Goal: Use online tool/utility: Utilize a website feature to perform a specific function

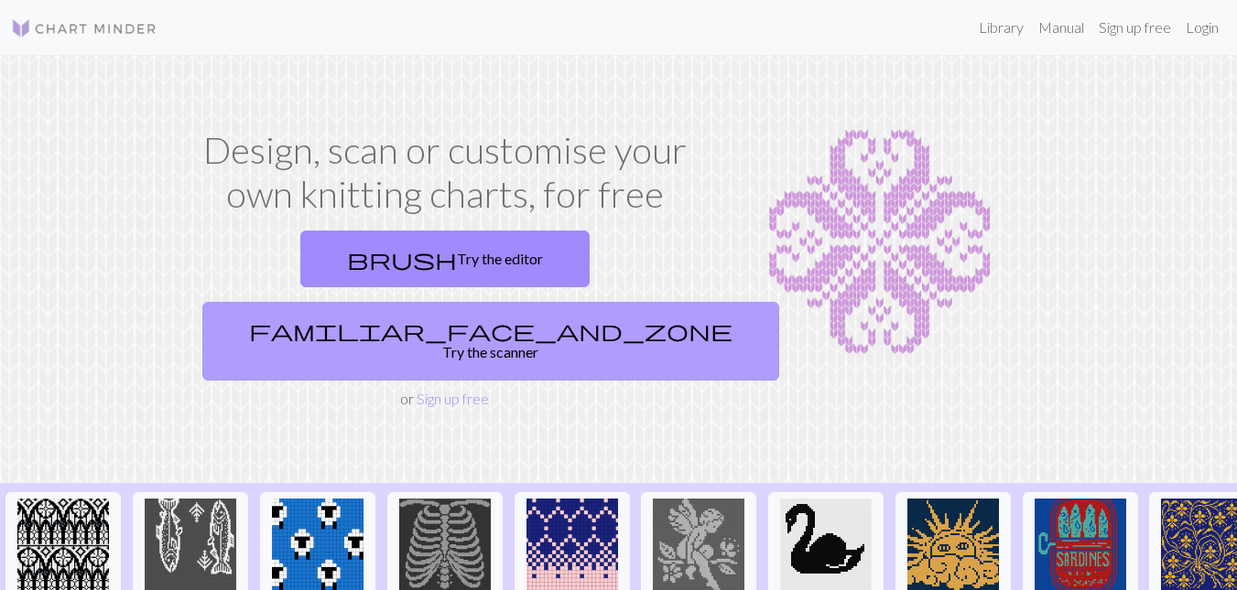
click at [566, 302] on link "familiar_face_and_zone Try the scanner" at bounding box center [490, 341] width 577 height 79
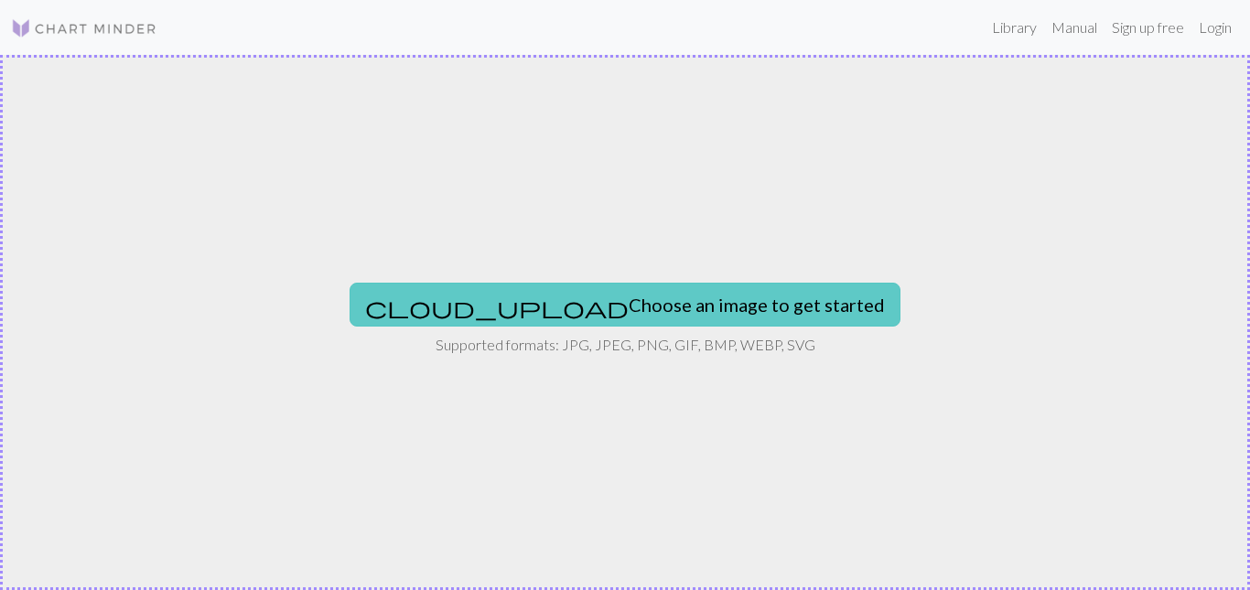
click at [612, 306] on button "cloud_upload Choose an image to get started" at bounding box center [625, 305] width 551 height 44
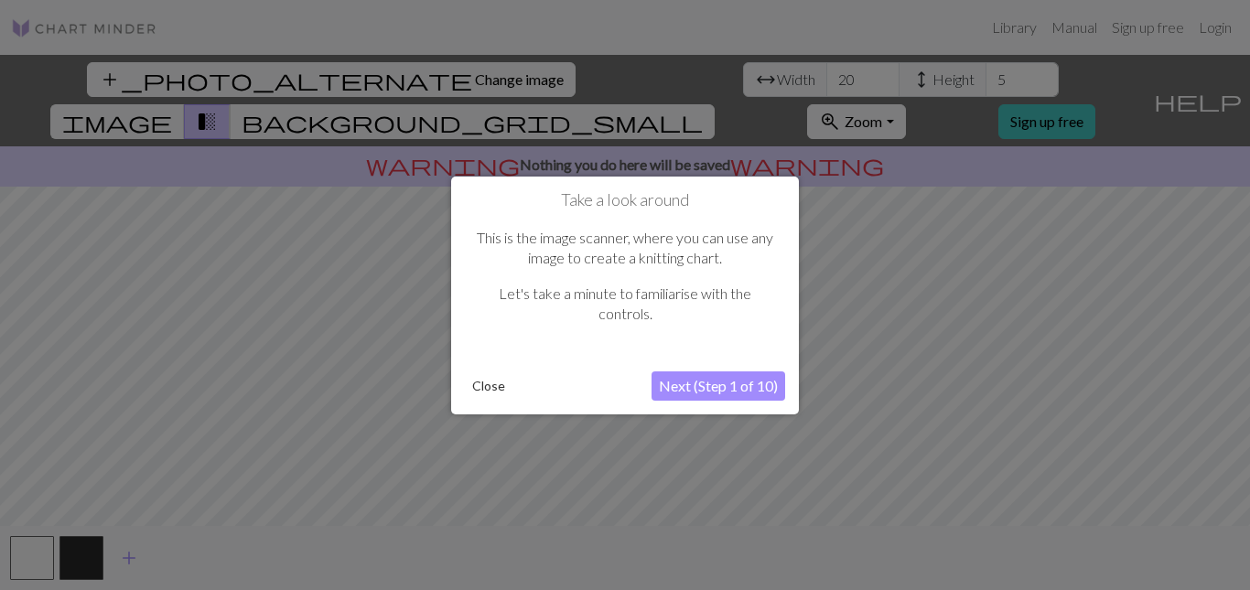
click at [687, 384] on button "Next (Step 1 of 10)" at bounding box center [719, 386] width 134 height 29
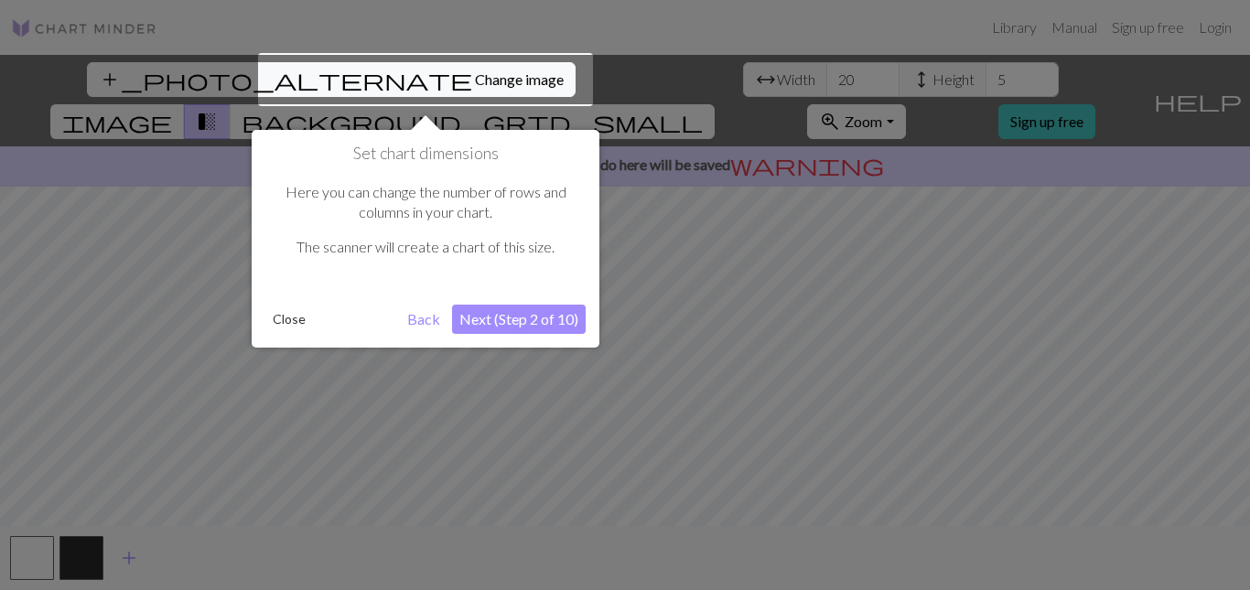
click at [525, 319] on button "Next (Step 2 of 10)" at bounding box center [519, 319] width 134 height 29
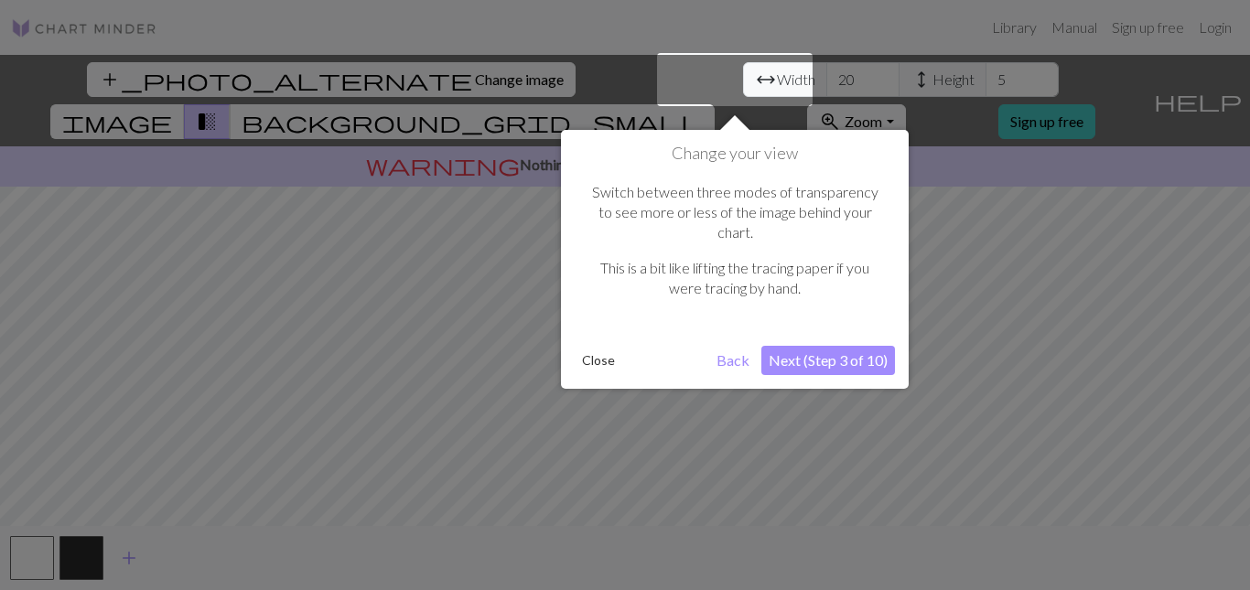
click at [845, 346] on button "Next (Step 3 of 10)" at bounding box center [829, 360] width 134 height 29
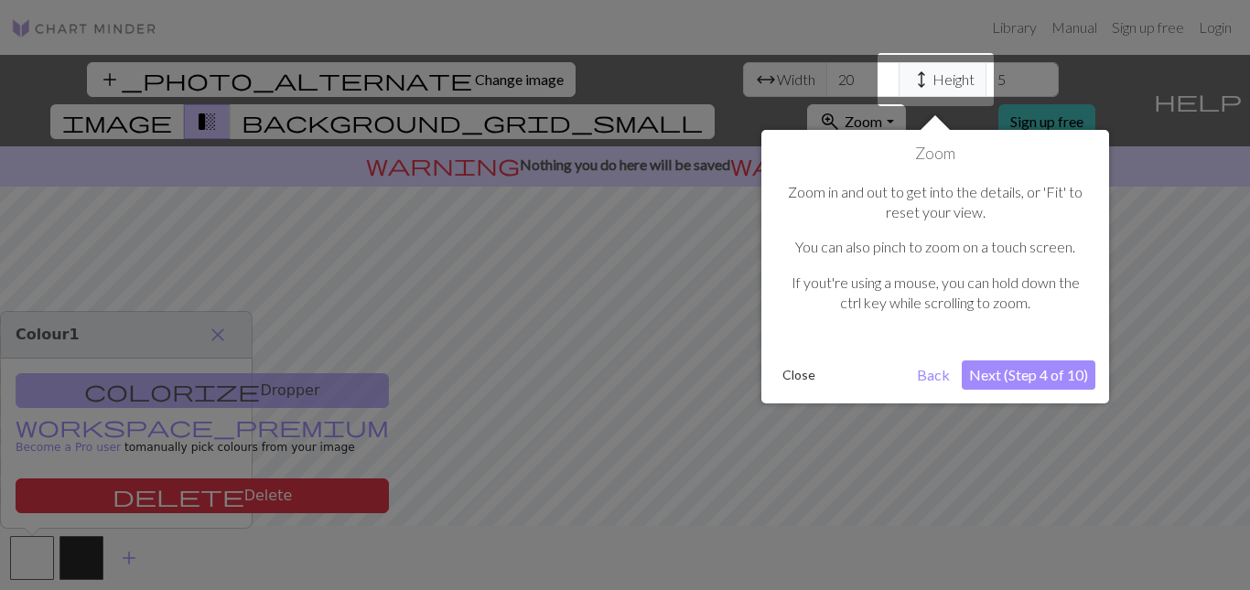
click at [1011, 367] on button "Next (Step 4 of 10)" at bounding box center [1029, 375] width 134 height 29
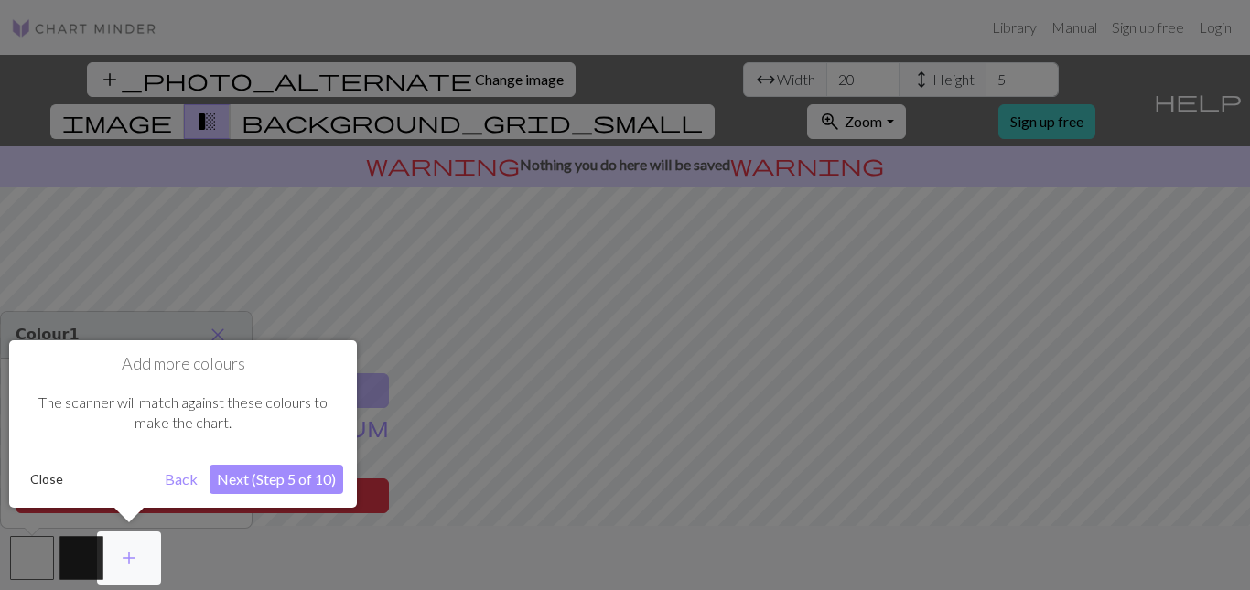
click at [59, 486] on button "Close" at bounding box center [47, 479] width 48 height 27
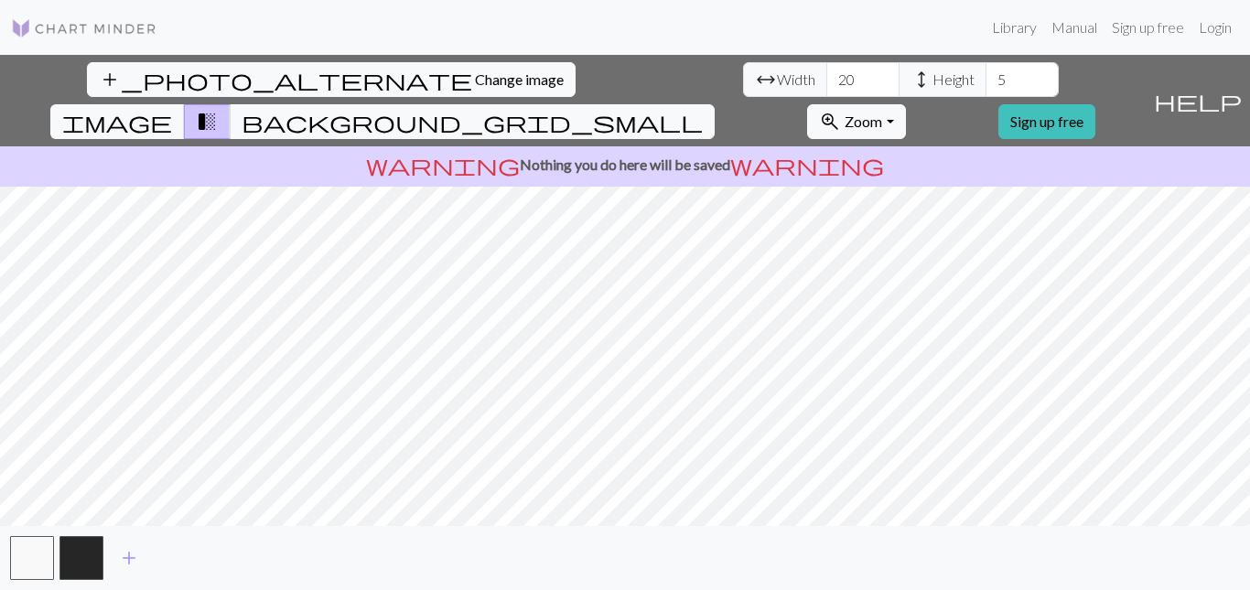
click at [911, 78] on span "height" at bounding box center [922, 80] width 22 height 26
click at [827, 92] on input "20" at bounding box center [863, 79] width 73 height 35
click at [827, 71] on input "21" at bounding box center [863, 79] width 73 height 35
click at [827, 71] on input "22" at bounding box center [863, 79] width 73 height 35
click at [827, 71] on input "24" at bounding box center [863, 79] width 73 height 35
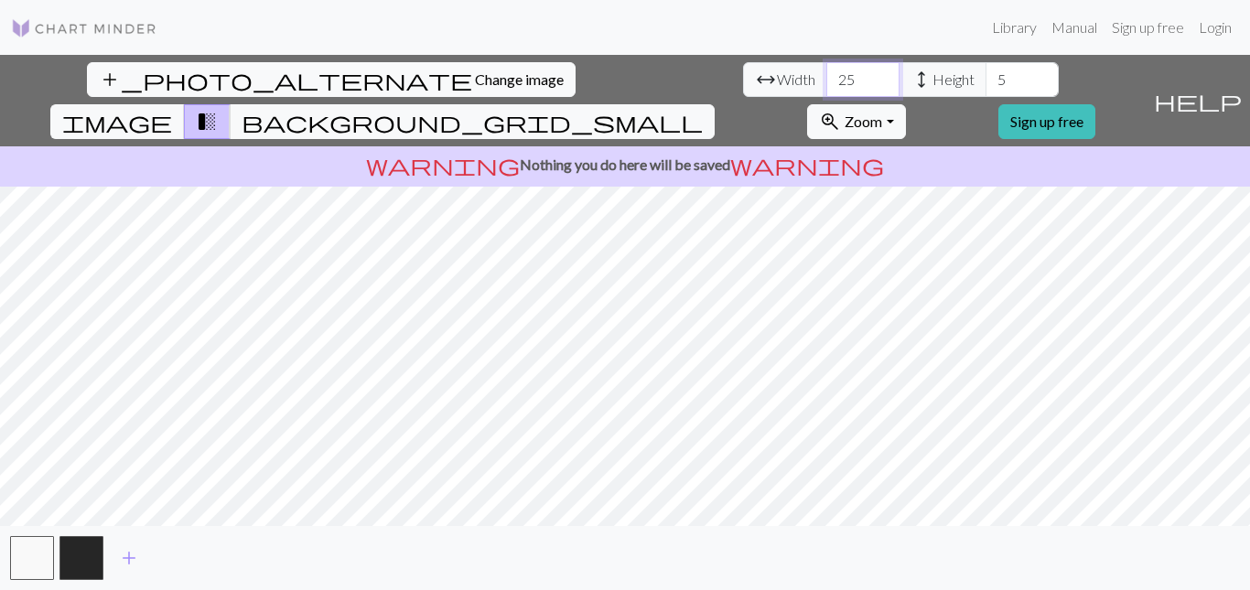
click at [827, 71] on input "25" at bounding box center [863, 79] width 73 height 35
click at [827, 71] on input "26" at bounding box center [863, 79] width 73 height 35
click at [827, 71] on input "27" at bounding box center [863, 79] width 73 height 35
click at [827, 71] on input "28" at bounding box center [863, 79] width 73 height 35
click at [827, 71] on input "29" at bounding box center [863, 79] width 73 height 35
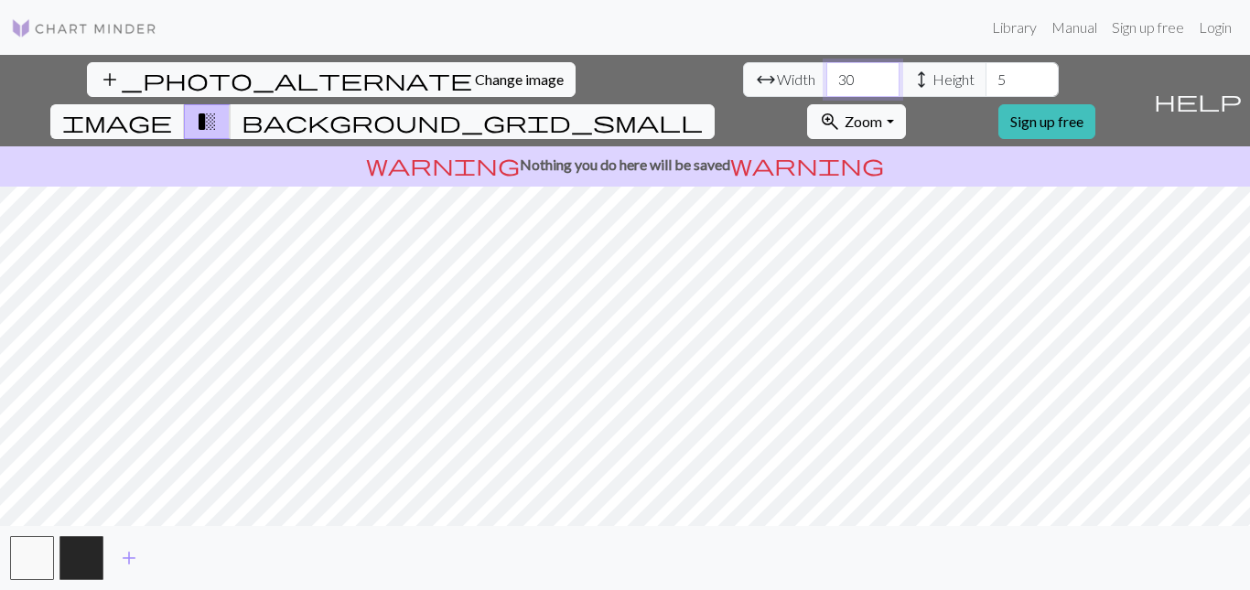
click at [827, 71] on input "30" at bounding box center [863, 79] width 73 height 35
click at [827, 71] on input "31" at bounding box center [863, 79] width 73 height 35
click at [827, 71] on input "32" at bounding box center [863, 79] width 73 height 35
click at [827, 71] on input "33" at bounding box center [863, 79] width 73 height 35
click at [827, 71] on input "34" at bounding box center [863, 79] width 73 height 35
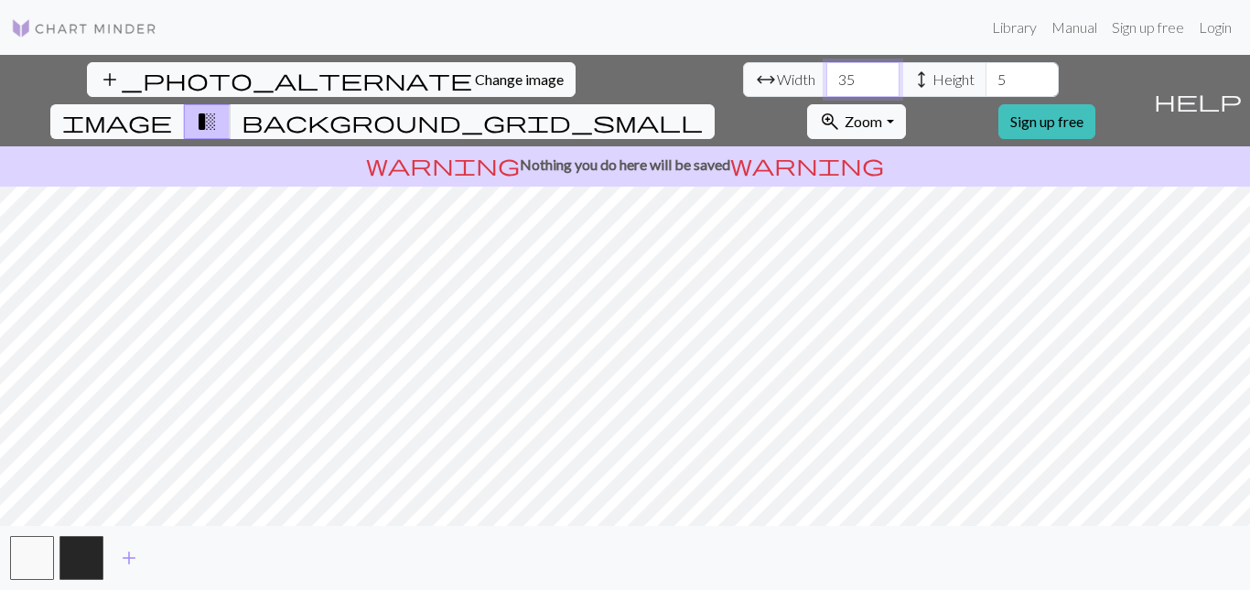
click at [827, 71] on input "35" at bounding box center [863, 79] width 73 height 35
click at [827, 71] on input "36" at bounding box center [863, 79] width 73 height 35
click at [827, 71] on input "37" at bounding box center [863, 79] width 73 height 35
click at [827, 71] on input "38" at bounding box center [863, 79] width 73 height 35
click at [827, 71] on input "39" at bounding box center [863, 79] width 73 height 35
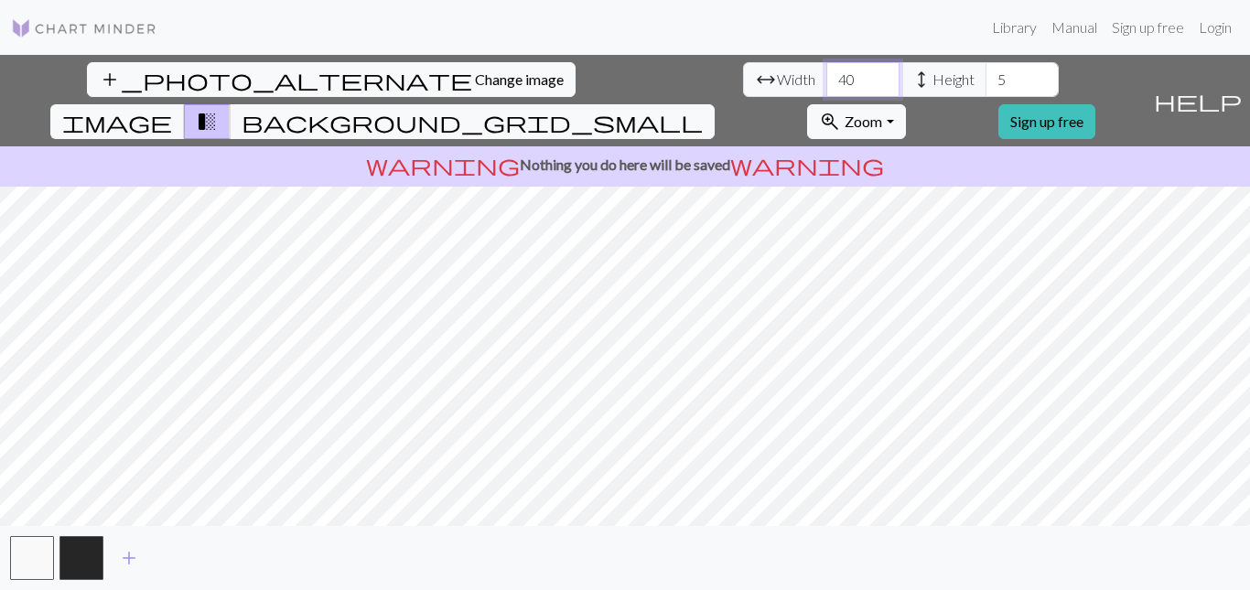
click at [827, 71] on input "40" at bounding box center [863, 79] width 73 height 35
click at [827, 71] on input "41" at bounding box center [863, 79] width 73 height 35
click at [827, 71] on input "42" at bounding box center [863, 79] width 73 height 35
click at [827, 71] on input "46" at bounding box center [863, 79] width 73 height 35
click at [827, 71] on input "47" at bounding box center [863, 79] width 73 height 35
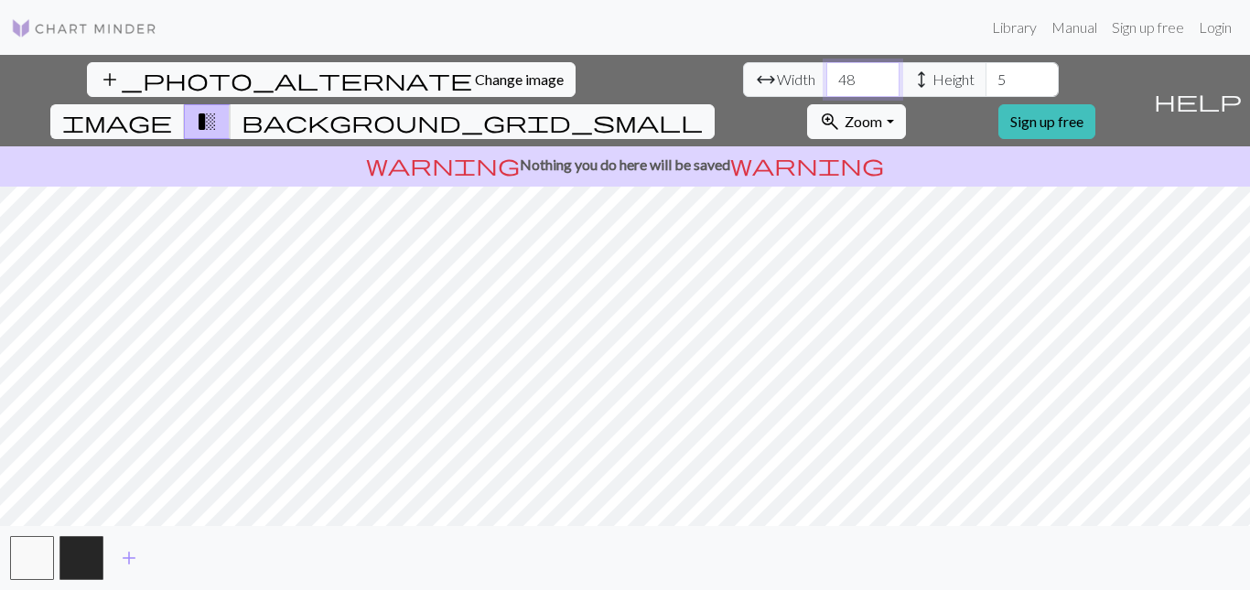
click at [827, 71] on input "48" at bounding box center [863, 79] width 73 height 35
click at [827, 71] on input "49" at bounding box center [863, 79] width 73 height 35
click at [827, 71] on input "50" at bounding box center [863, 79] width 73 height 35
click at [827, 71] on input "51" at bounding box center [863, 79] width 73 height 35
click at [827, 71] on input "53" at bounding box center [863, 79] width 73 height 35
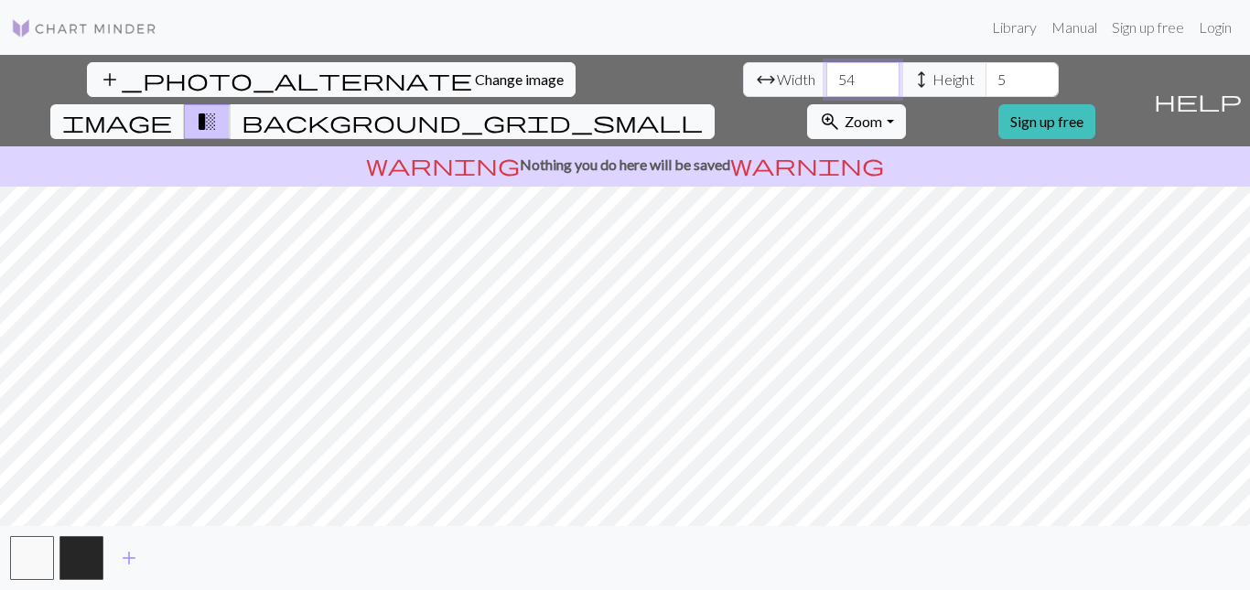
click at [827, 71] on input "54" at bounding box center [863, 79] width 73 height 35
click at [827, 71] on input "55" at bounding box center [863, 79] width 73 height 35
click at [827, 71] on input "56" at bounding box center [863, 79] width 73 height 35
click at [827, 71] on input "57" at bounding box center [863, 79] width 73 height 35
click at [827, 71] on input "58" at bounding box center [863, 79] width 73 height 35
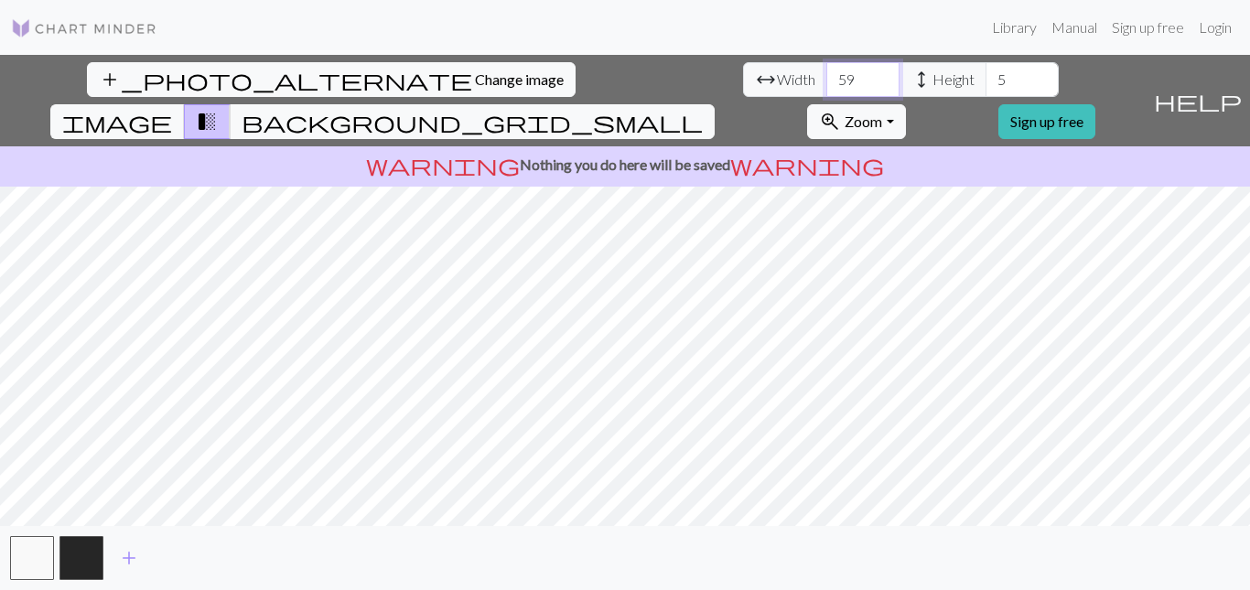
click at [827, 71] on input "59" at bounding box center [863, 79] width 73 height 35
click at [827, 71] on input "60" at bounding box center [863, 79] width 73 height 35
type input "61"
click at [827, 71] on input "61" at bounding box center [863, 79] width 73 height 35
click at [986, 79] on input "5" at bounding box center [1022, 79] width 73 height 35
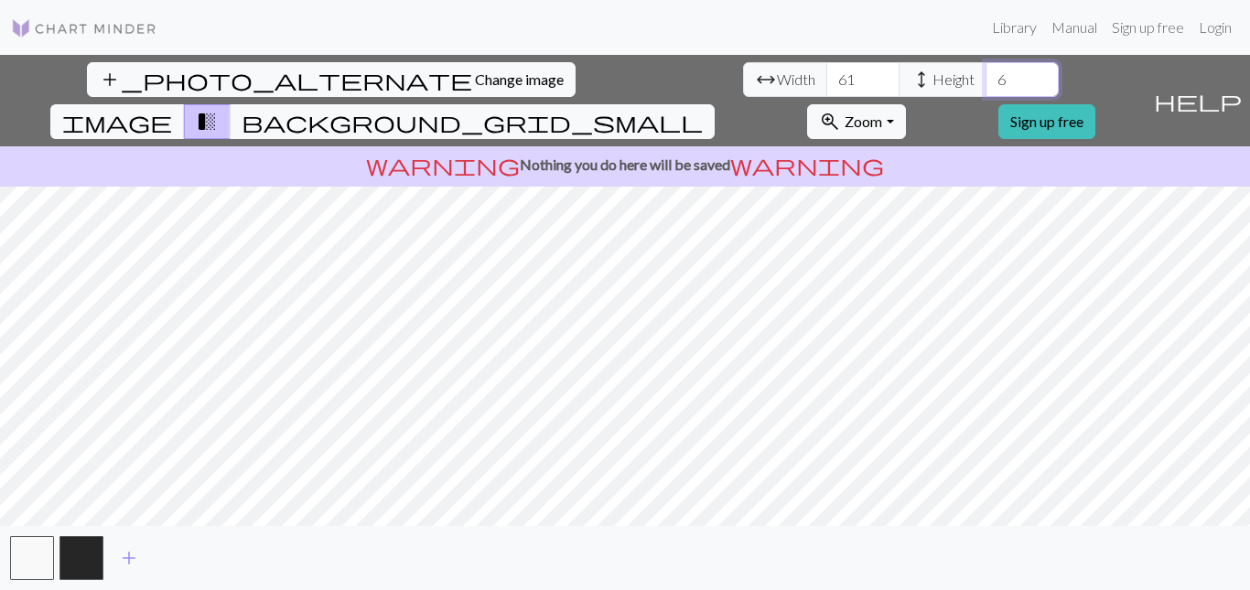
click at [986, 79] on input "6" at bounding box center [1022, 79] width 73 height 35
click at [986, 79] on input "7" at bounding box center [1022, 79] width 73 height 35
click at [986, 79] on input "8" at bounding box center [1022, 79] width 73 height 35
click at [986, 79] on input "9" at bounding box center [1022, 79] width 73 height 35
click at [986, 79] on input "10" at bounding box center [1022, 79] width 73 height 35
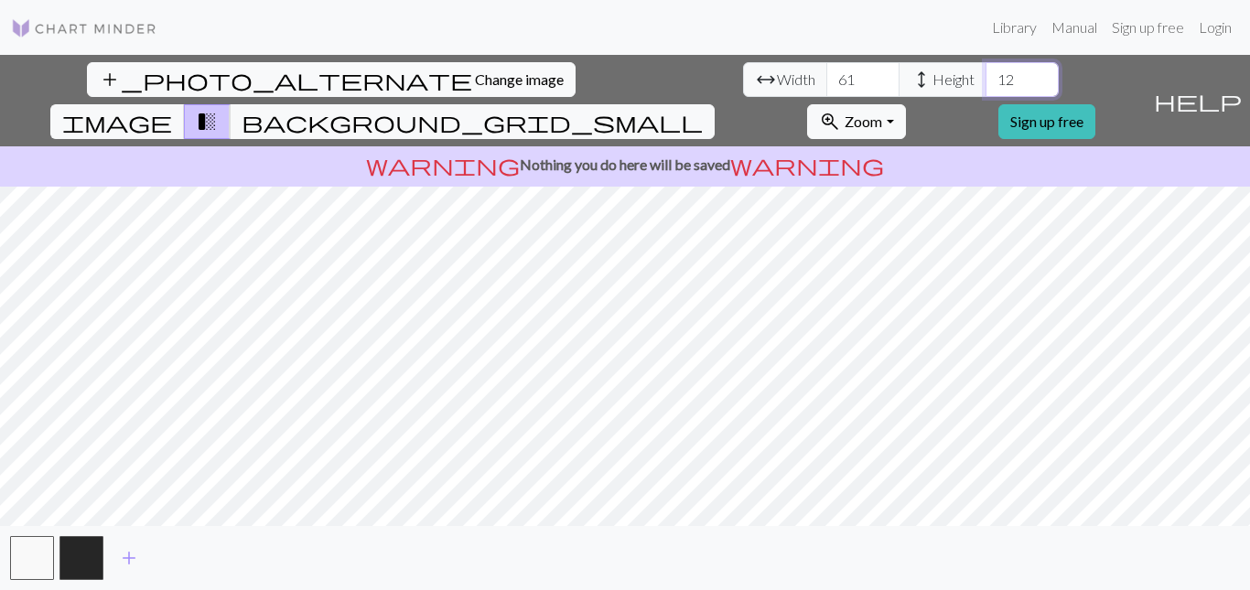
click at [986, 79] on input "12" at bounding box center [1022, 79] width 73 height 35
click at [986, 79] on input "13" at bounding box center [1022, 79] width 73 height 35
click at [986, 79] on input "14" at bounding box center [1022, 79] width 73 height 35
click at [986, 79] on input "15" at bounding box center [1022, 79] width 73 height 35
click at [986, 79] on input "16" at bounding box center [1022, 79] width 73 height 35
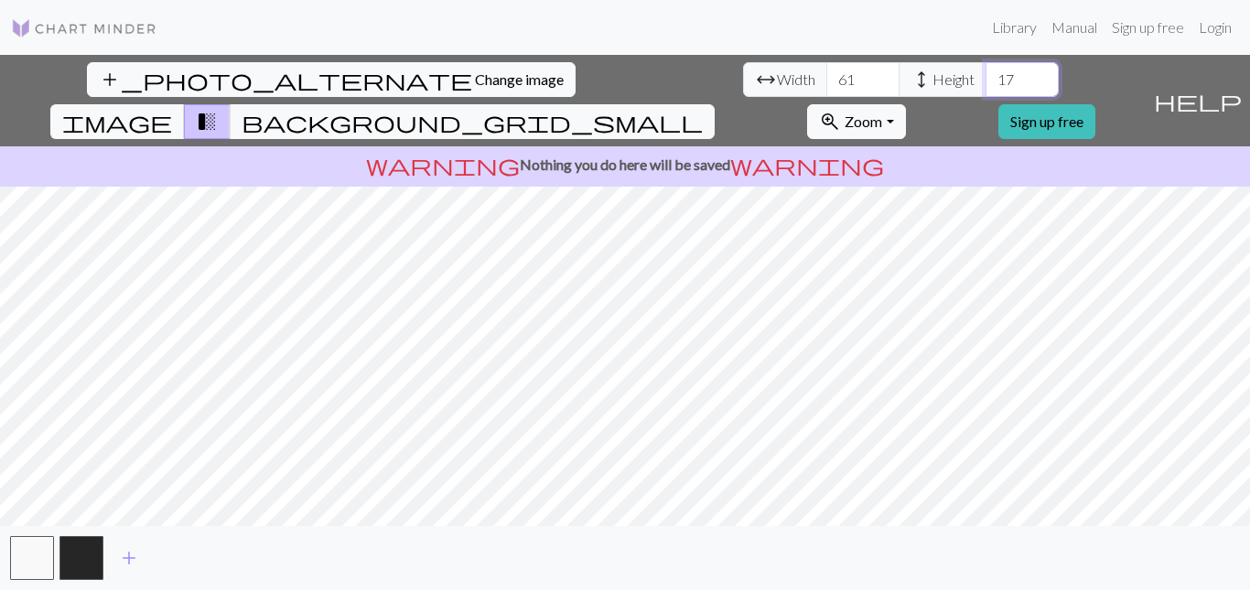
click at [986, 79] on input "17" at bounding box center [1022, 79] width 73 height 35
click at [986, 79] on input "18" at bounding box center [1022, 79] width 73 height 35
click at [986, 79] on input "19" at bounding box center [1022, 79] width 73 height 35
click at [986, 79] on input "20" at bounding box center [1022, 79] width 73 height 35
click at [986, 79] on input "21" at bounding box center [1022, 79] width 73 height 35
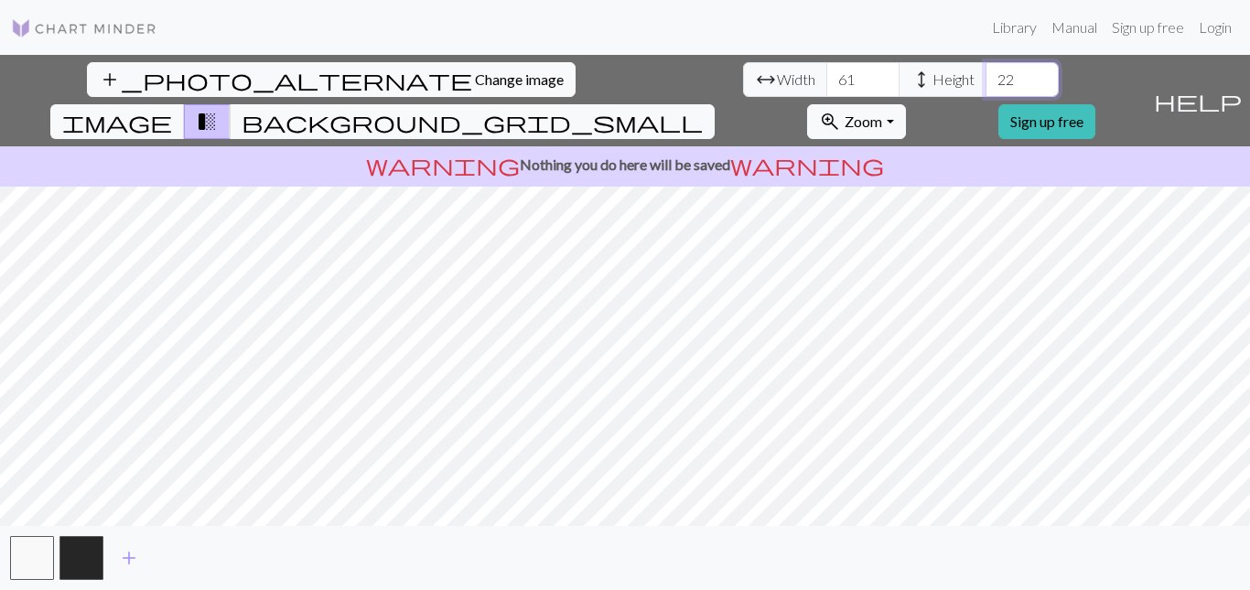
click at [986, 79] on input "22" at bounding box center [1022, 79] width 73 height 35
click at [986, 79] on input "23" at bounding box center [1022, 79] width 73 height 35
click at [986, 79] on input "24" at bounding box center [1022, 79] width 73 height 35
click at [986, 79] on input "25" at bounding box center [1022, 79] width 73 height 35
click at [986, 79] on input "26" at bounding box center [1022, 79] width 73 height 35
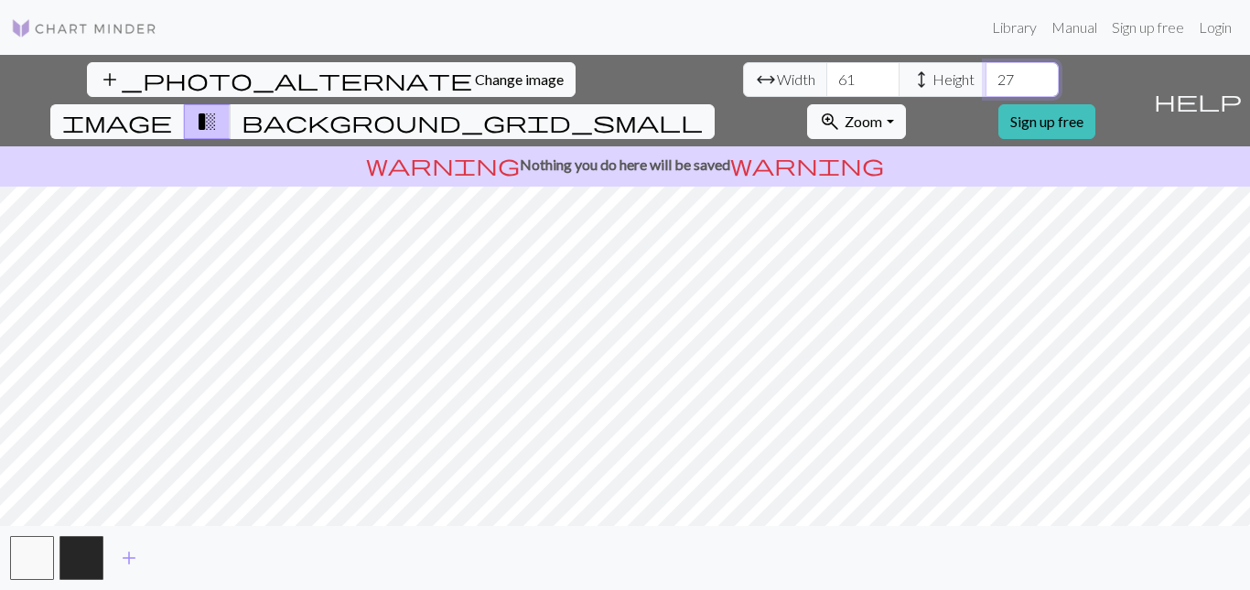
click at [986, 79] on input "27" at bounding box center [1022, 79] width 73 height 35
click at [986, 79] on input "28" at bounding box center [1022, 79] width 73 height 35
type input "29"
click at [986, 79] on input "29" at bounding box center [1022, 79] width 73 height 35
click at [172, 109] on span "image" at bounding box center [117, 122] width 110 height 26
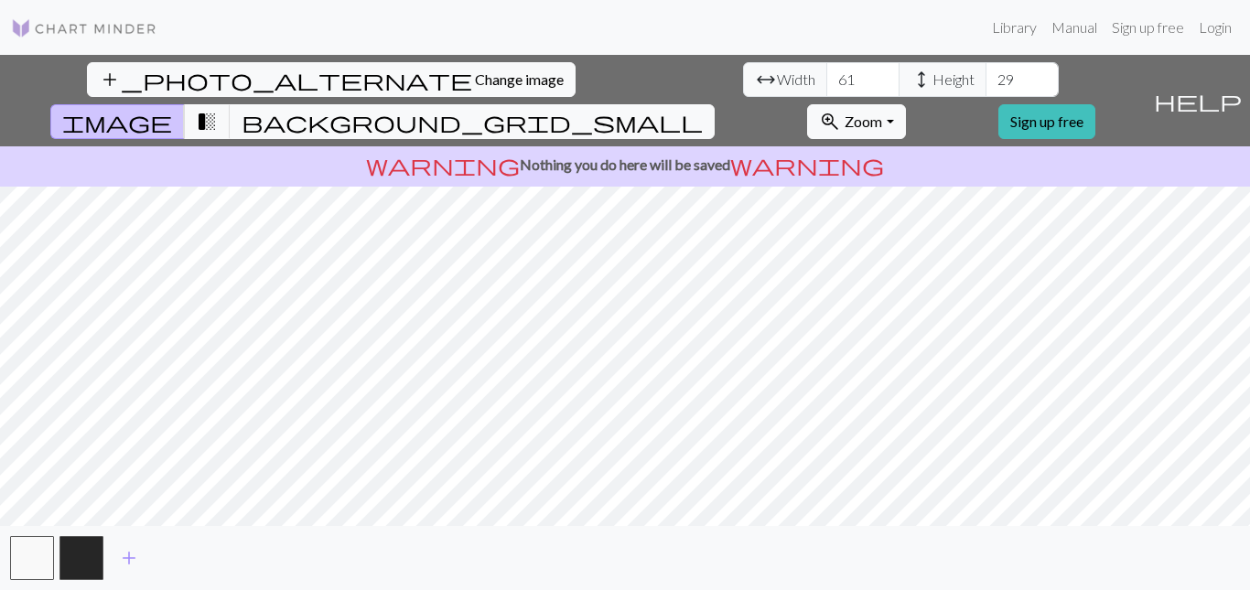
click at [172, 109] on span "image" at bounding box center [117, 122] width 110 height 26
click at [715, 104] on button "background_grid_small" at bounding box center [472, 121] width 485 height 35
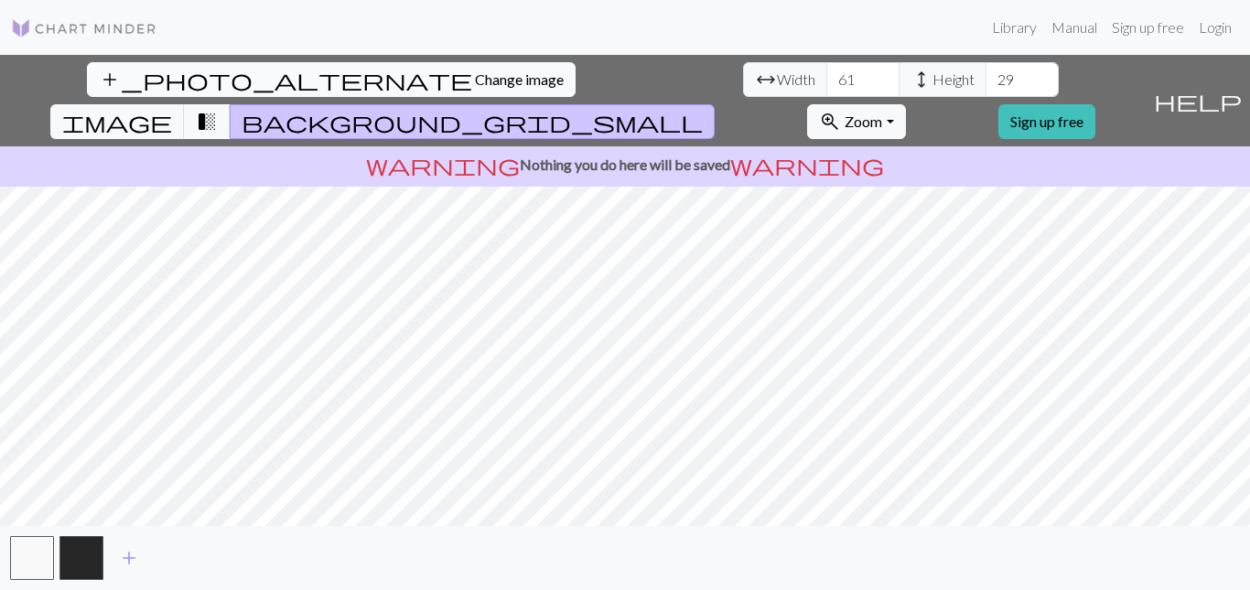
click at [475, 73] on span "Change image" at bounding box center [519, 78] width 89 height 17
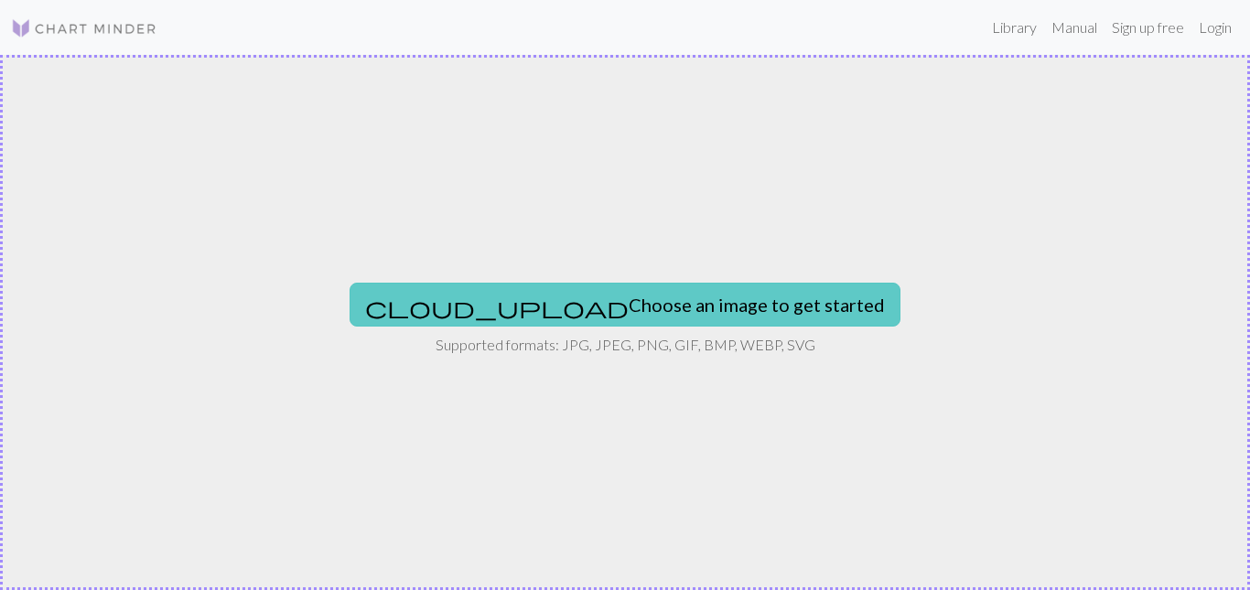
click at [702, 316] on button "cloud_upload Choose an image to get started" at bounding box center [625, 305] width 551 height 44
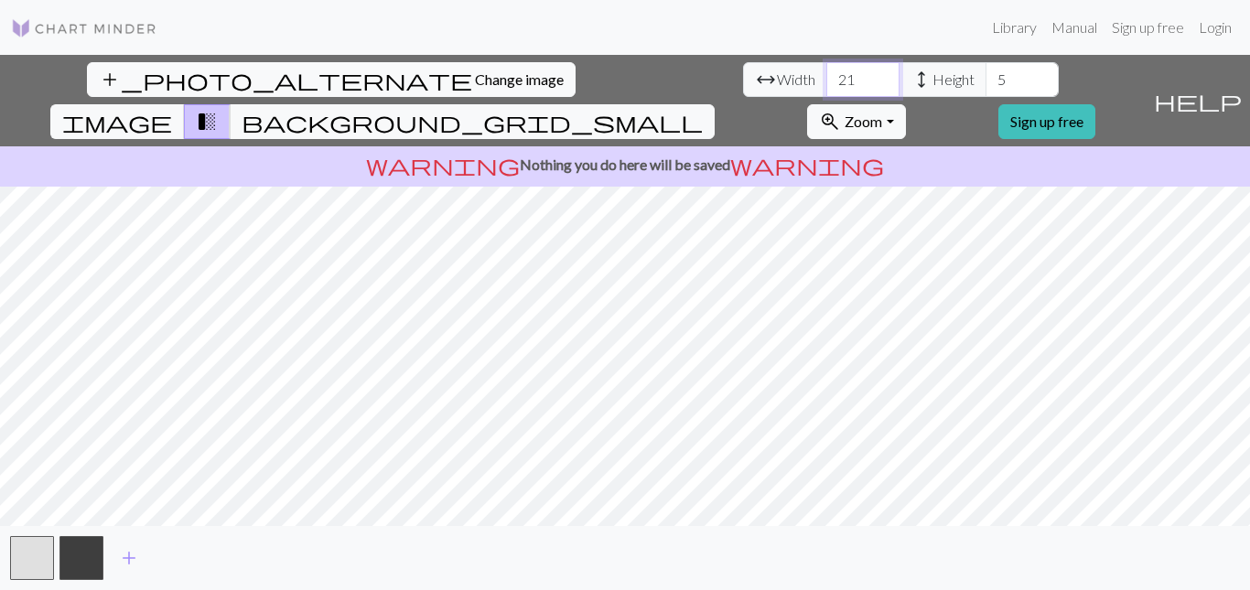
click at [827, 75] on input "21" at bounding box center [863, 79] width 73 height 35
click at [827, 75] on input "22" at bounding box center [863, 79] width 73 height 35
click at [827, 75] on input "23" at bounding box center [863, 79] width 73 height 35
click at [827, 75] on input "24" at bounding box center [863, 79] width 73 height 35
click at [827, 75] on input "25" at bounding box center [863, 79] width 73 height 35
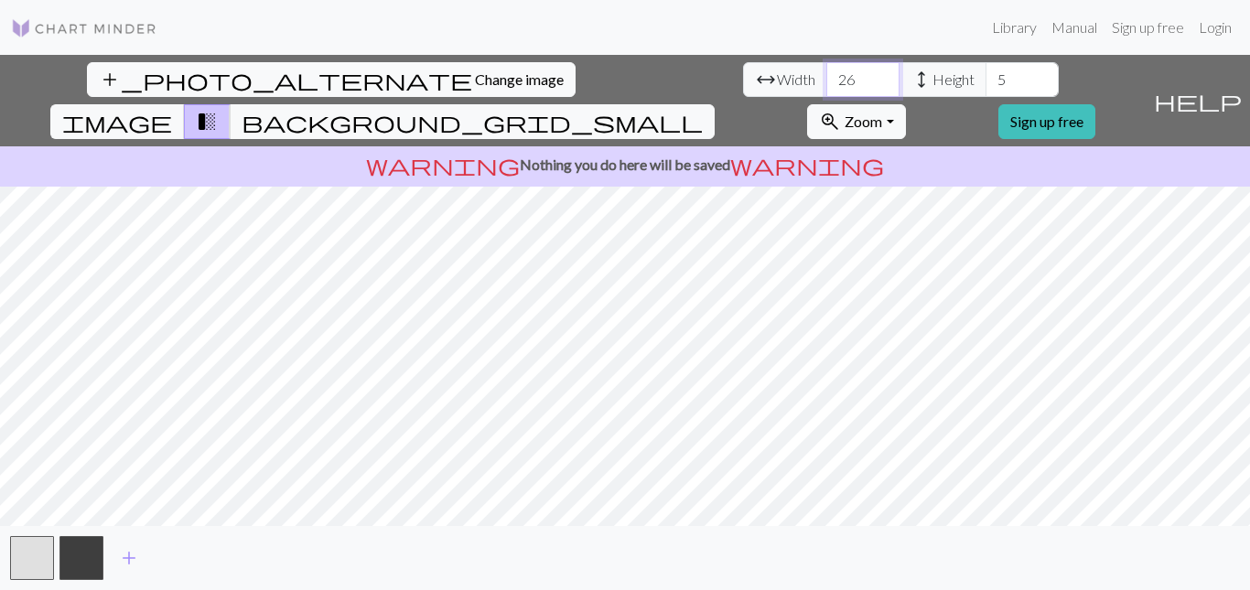
click at [827, 75] on input "26" at bounding box center [863, 79] width 73 height 35
click at [827, 75] on input "27" at bounding box center [863, 79] width 73 height 35
click at [827, 75] on input "28" at bounding box center [863, 79] width 73 height 35
click at [827, 75] on input "29" at bounding box center [863, 79] width 73 height 35
click at [827, 74] on input "30" at bounding box center [863, 79] width 73 height 35
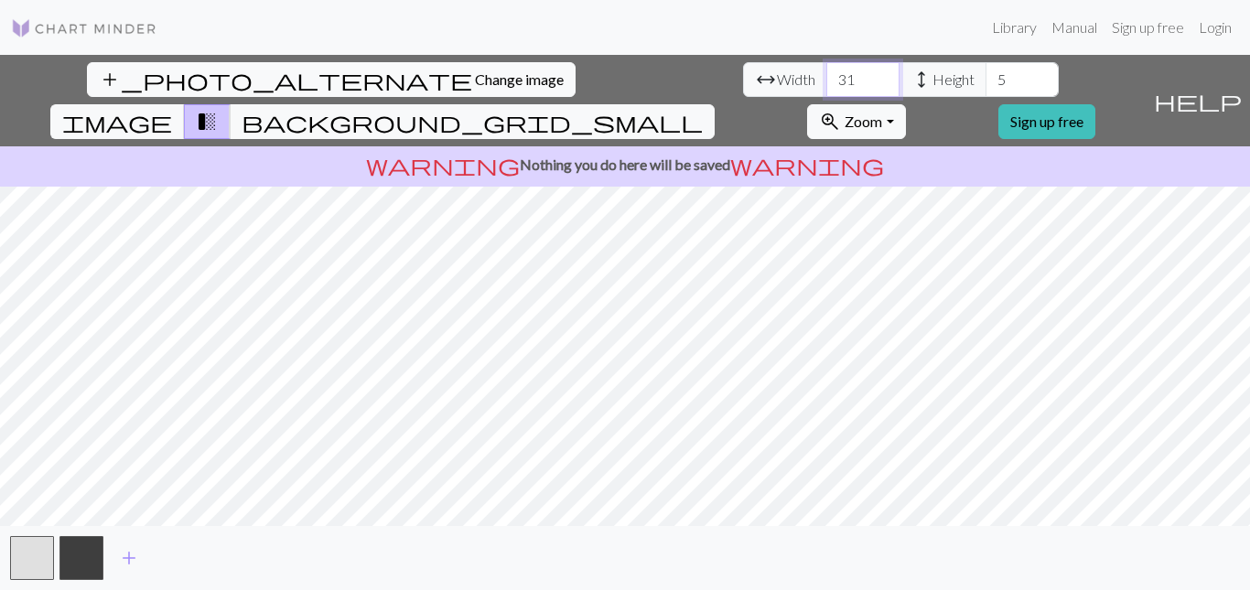
click at [827, 74] on input "31" at bounding box center [863, 79] width 73 height 35
click at [827, 74] on input "32" at bounding box center [863, 79] width 73 height 35
click at [827, 74] on input "33" at bounding box center [863, 79] width 73 height 35
click at [827, 74] on input "34" at bounding box center [863, 79] width 73 height 35
click at [827, 74] on input "35" at bounding box center [863, 79] width 73 height 35
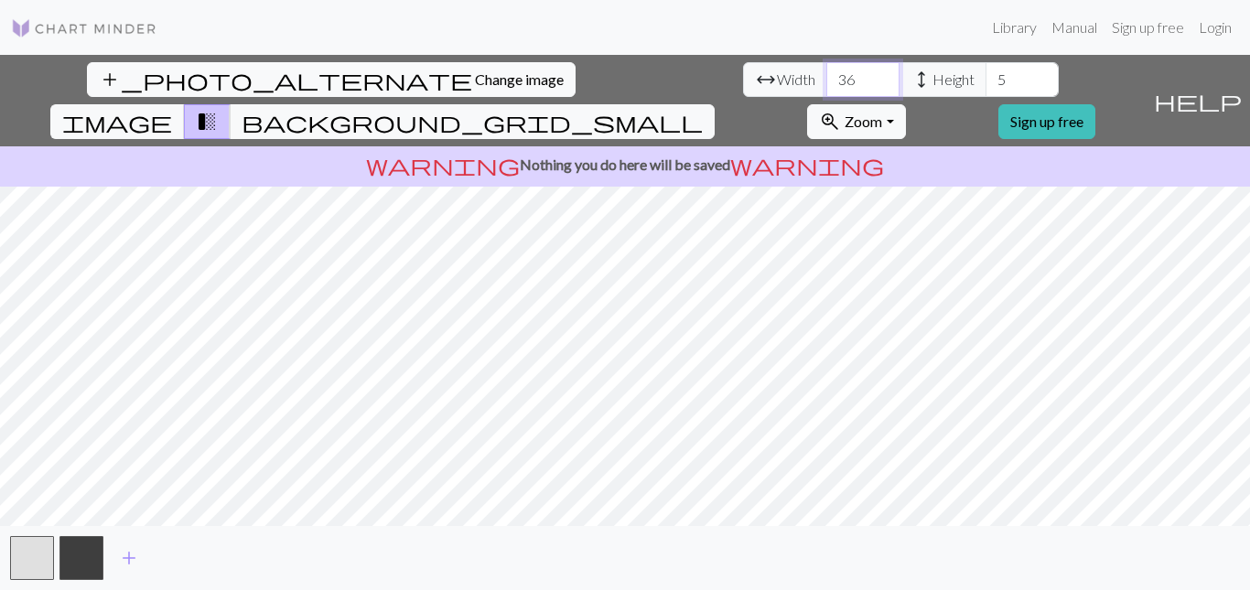
click at [827, 74] on input "36" at bounding box center [863, 79] width 73 height 35
click at [827, 74] on input "37" at bounding box center [863, 79] width 73 height 35
type input "38"
click at [827, 74] on input "38" at bounding box center [863, 79] width 73 height 35
click at [986, 72] on input "6" at bounding box center [1022, 79] width 73 height 35
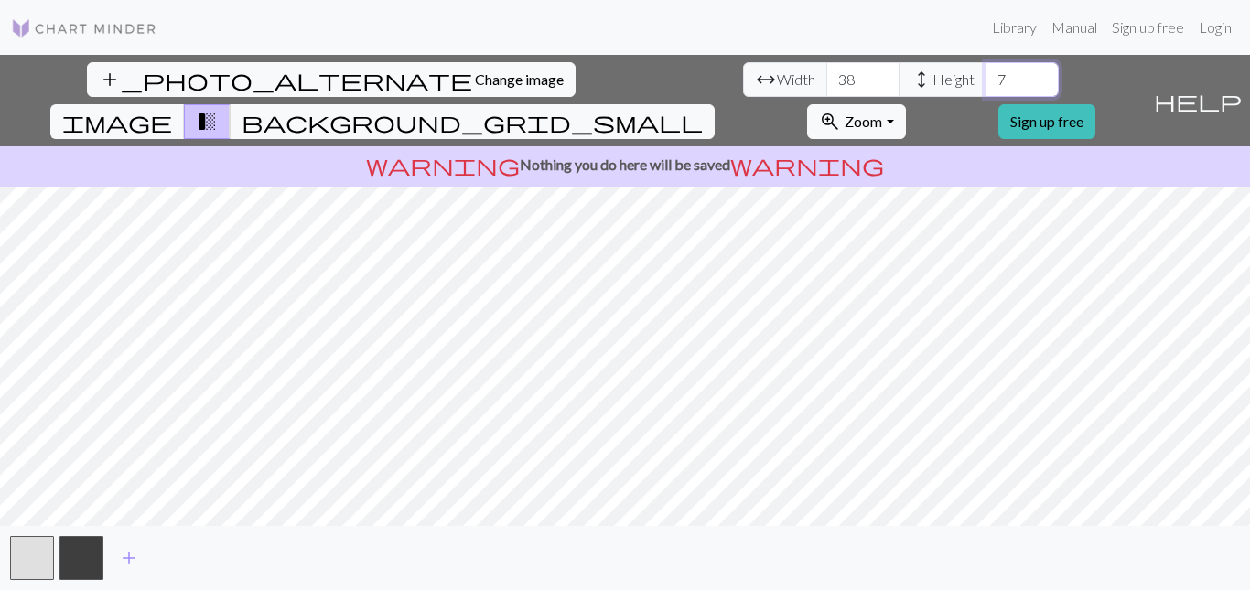
click at [986, 72] on input "7" at bounding box center [1022, 79] width 73 height 35
click at [986, 72] on input "8" at bounding box center [1022, 79] width 73 height 35
click at [986, 72] on input "9" at bounding box center [1022, 79] width 73 height 35
click at [986, 72] on input "10" at bounding box center [1022, 79] width 73 height 35
click at [986, 72] on input "11" at bounding box center [1022, 79] width 73 height 35
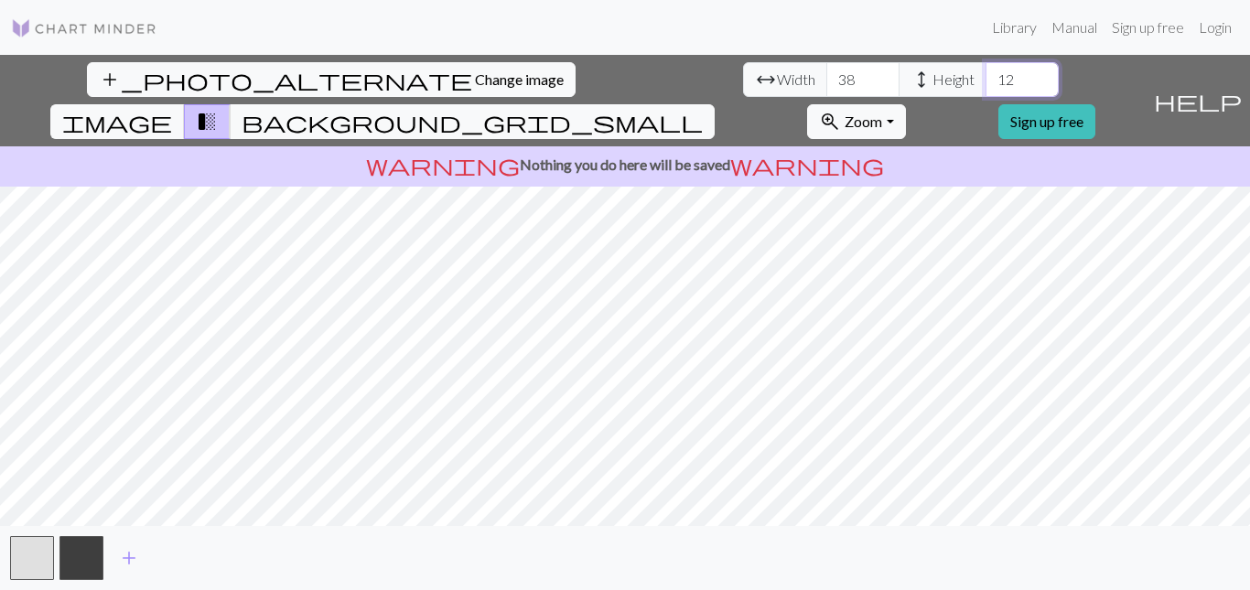
click at [986, 72] on input "12" at bounding box center [1022, 79] width 73 height 35
click at [986, 72] on input "13" at bounding box center [1022, 79] width 73 height 35
click at [703, 109] on span "background_grid_small" at bounding box center [472, 122] width 461 height 26
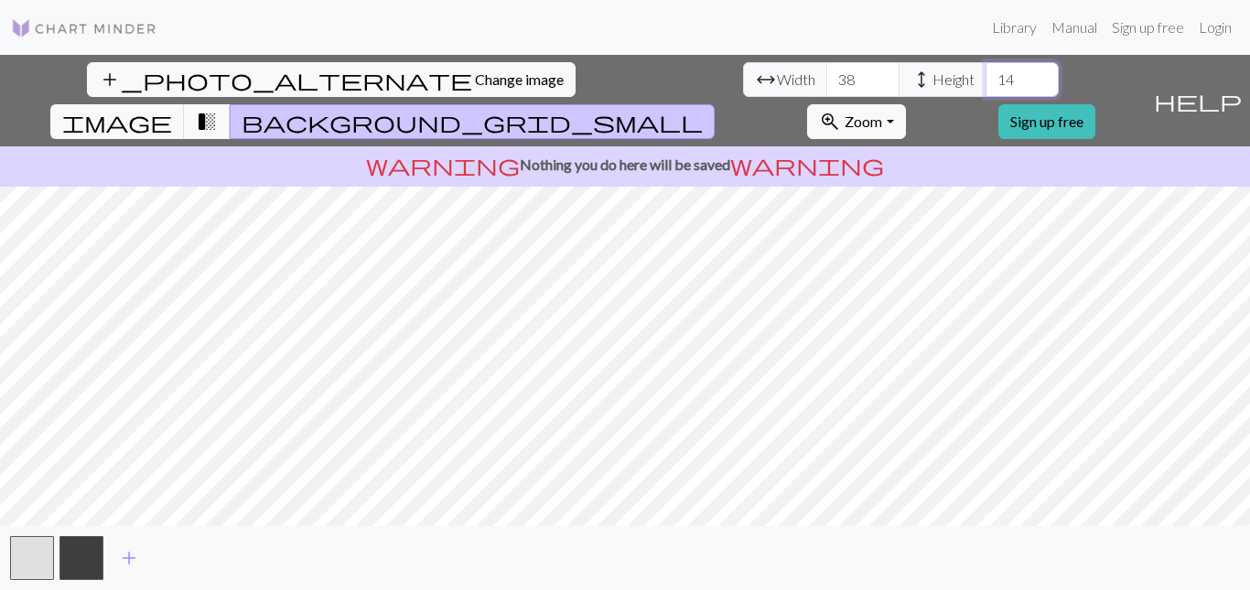
click at [986, 70] on input "14" at bounding box center [1022, 79] width 73 height 35
click at [986, 70] on input "15" at bounding box center [1022, 79] width 73 height 35
click at [986, 70] on input "16" at bounding box center [1022, 79] width 73 height 35
click at [986, 70] on input "17" at bounding box center [1022, 79] width 73 height 35
click at [986, 70] on input "18" at bounding box center [1022, 79] width 73 height 35
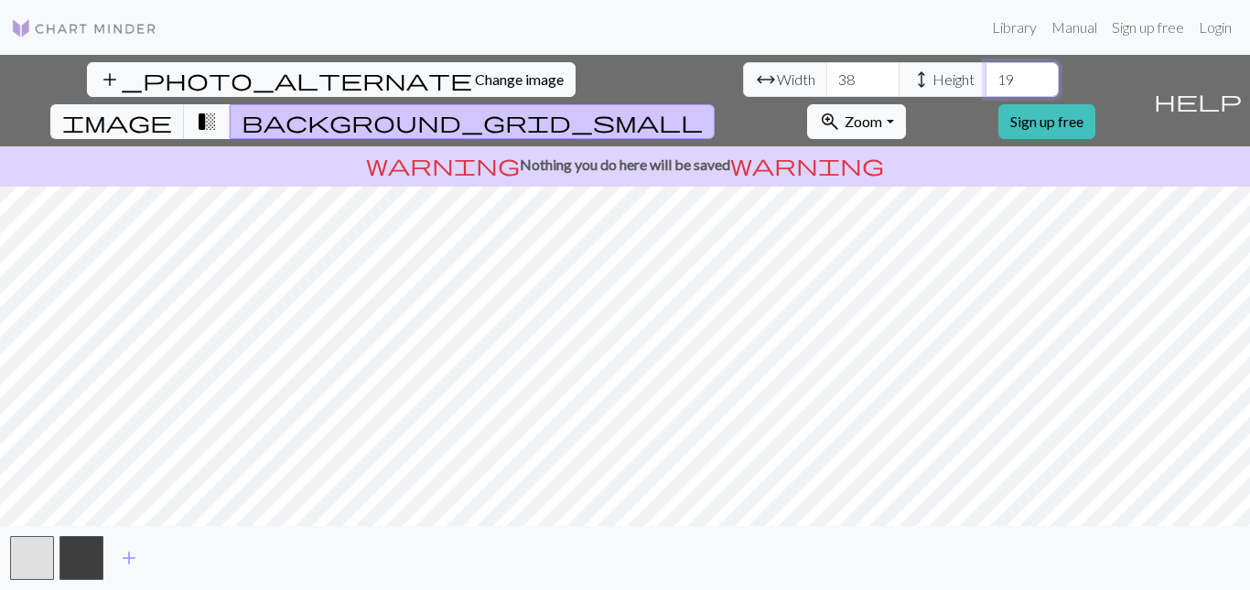
click at [986, 70] on input "19" at bounding box center [1022, 79] width 73 height 35
click at [986, 70] on input "20" at bounding box center [1022, 79] width 73 height 35
click at [986, 70] on input "21" at bounding box center [1022, 79] width 73 height 35
click at [986, 70] on input "22" at bounding box center [1022, 79] width 73 height 35
click at [986, 70] on input "23" at bounding box center [1022, 79] width 73 height 35
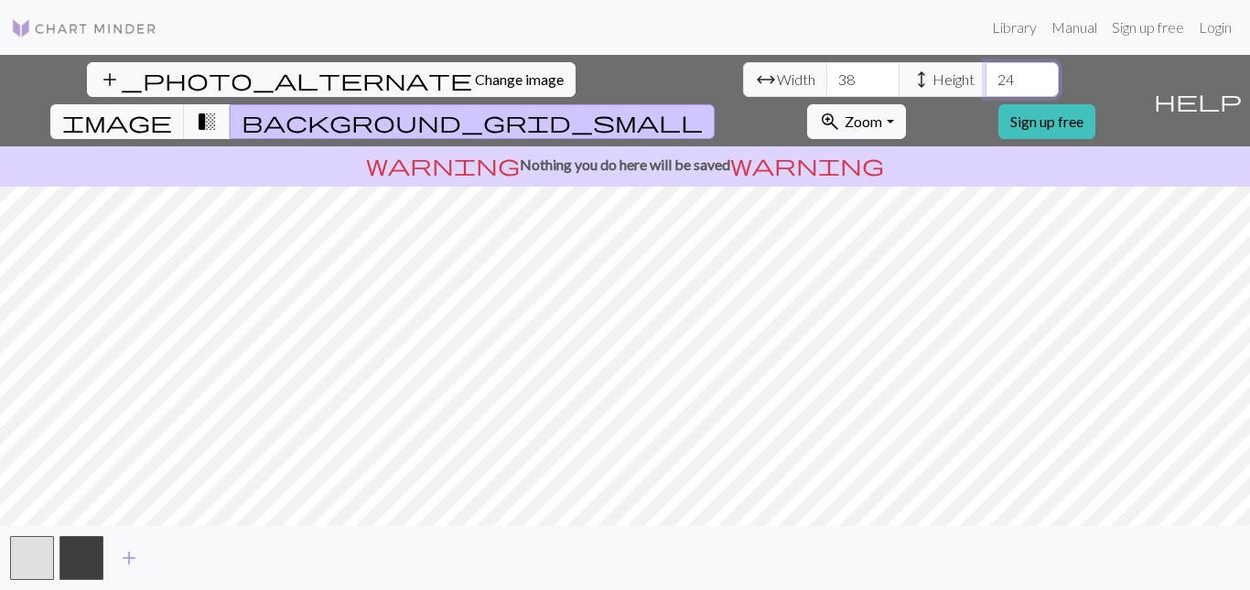
click at [986, 70] on input "24" at bounding box center [1022, 79] width 73 height 35
click at [986, 70] on input "25" at bounding box center [1022, 79] width 73 height 35
click at [986, 70] on input "26" at bounding box center [1022, 79] width 73 height 35
click at [986, 70] on input "27" at bounding box center [1022, 79] width 73 height 35
click at [986, 70] on input "28" at bounding box center [1022, 79] width 73 height 35
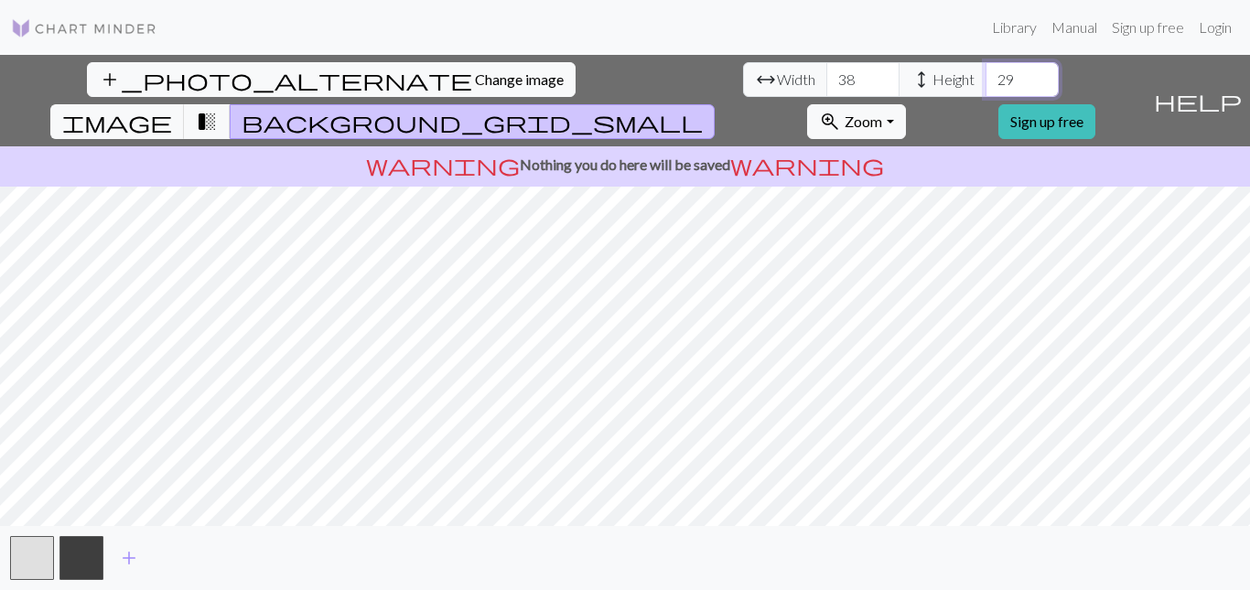
click at [986, 70] on input "29" at bounding box center [1022, 79] width 73 height 35
type input "30"
click at [986, 70] on input "30" at bounding box center [1022, 79] width 73 height 35
click at [827, 76] on input "39" at bounding box center [863, 79] width 73 height 35
click at [827, 76] on input "40" at bounding box center [863, 79] width 73 height 35
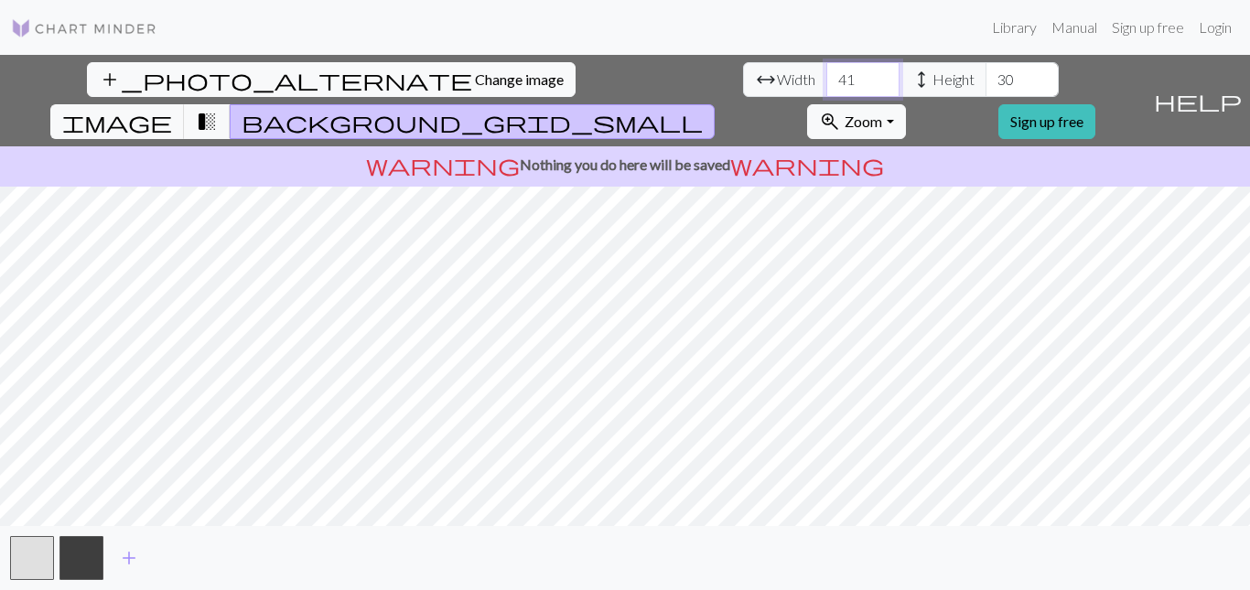
click at [827, 76] on input "41" at bounding box center [863, 79] width 73 height 35
click at [827, 76] on input "42" at bounding box center [863, 79] width 73 height 35
click at [827, 76] on input "43" at bounding box center [863, 79] width 73 height 35
click at [827, 76] on input "44" at bounding box center [863, 79] width 73 height 35
type input "45"
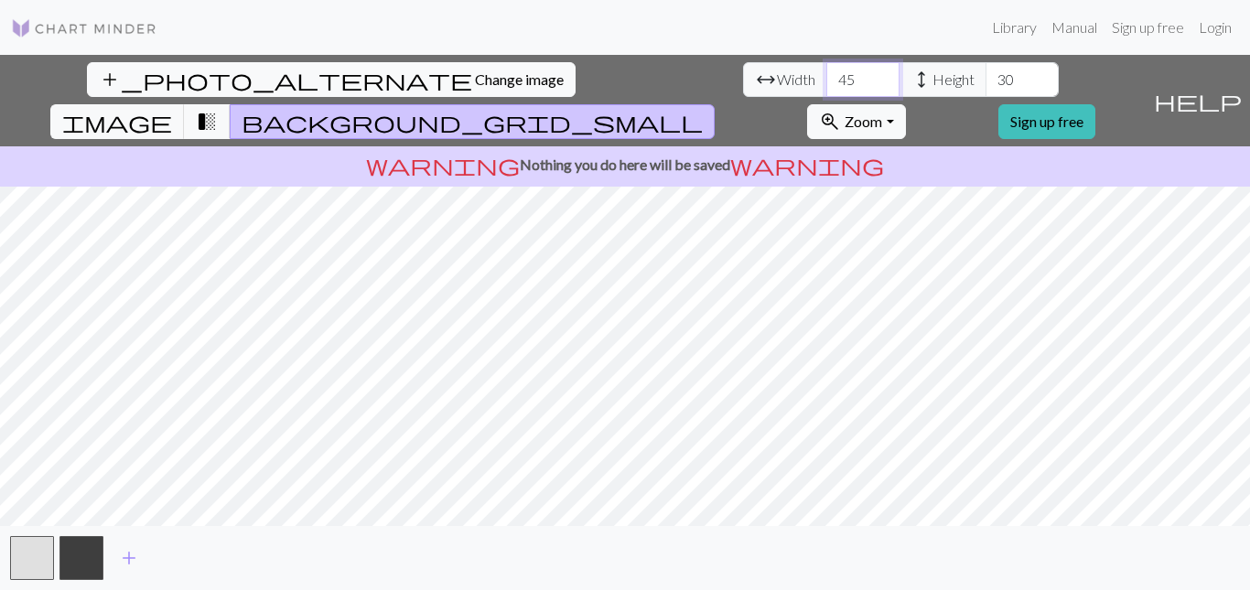
click at [827, 76] on input "45" at bounding box center [863, 79] width 73 height 35
click at [461, 142] on div "add_photo_alternate Change image arrow_range Width 45 height Height 30 image tr…" at bounding box center [625, 322] width 1250 height 535
click at [109, 14] on link at bounding box center [84, 27] width 146 height 33
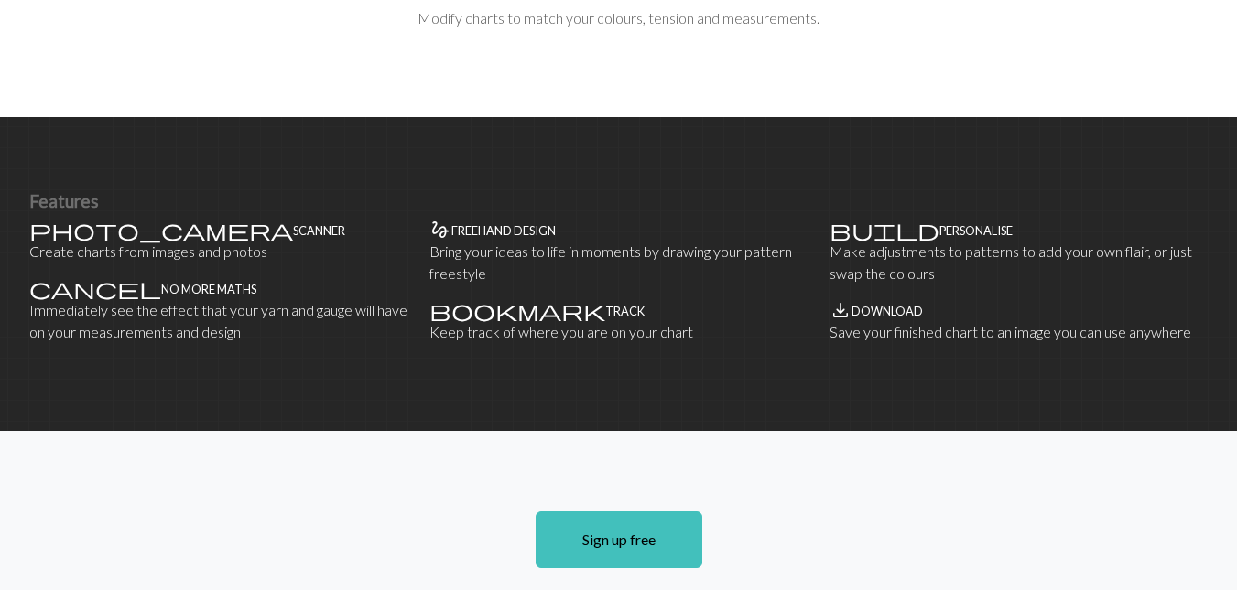
scroll to position [516, 0]
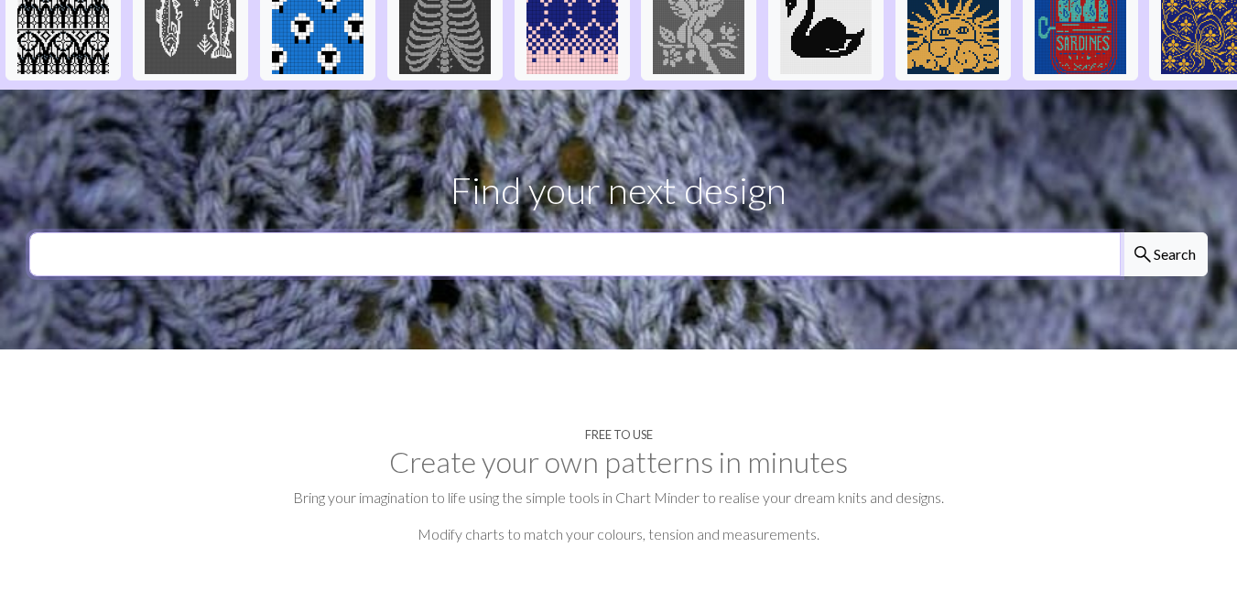
click at [1076, 232] on input "text" at bounding box center [574, 254] width 1091 height 44
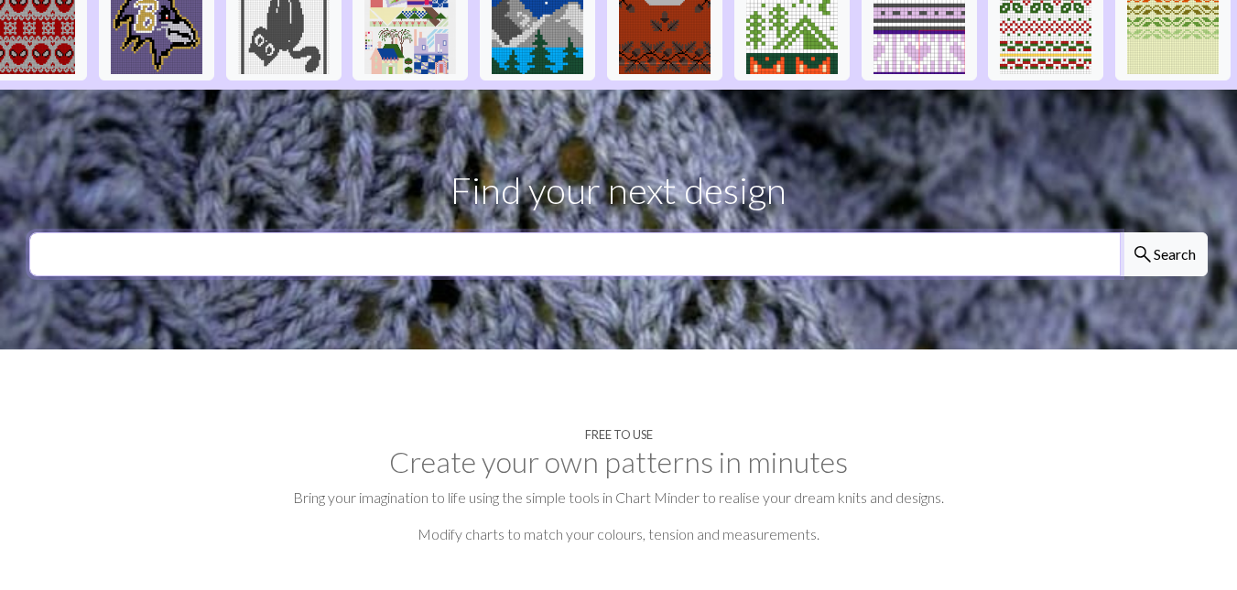
click at [1001, 232] on input "text" at bounding box center [574, 254] width 1091 height 44
type input "seashell"
click at [1119, 232] on button "search Search" at bounding box center [1163, 254] width 88 height 44
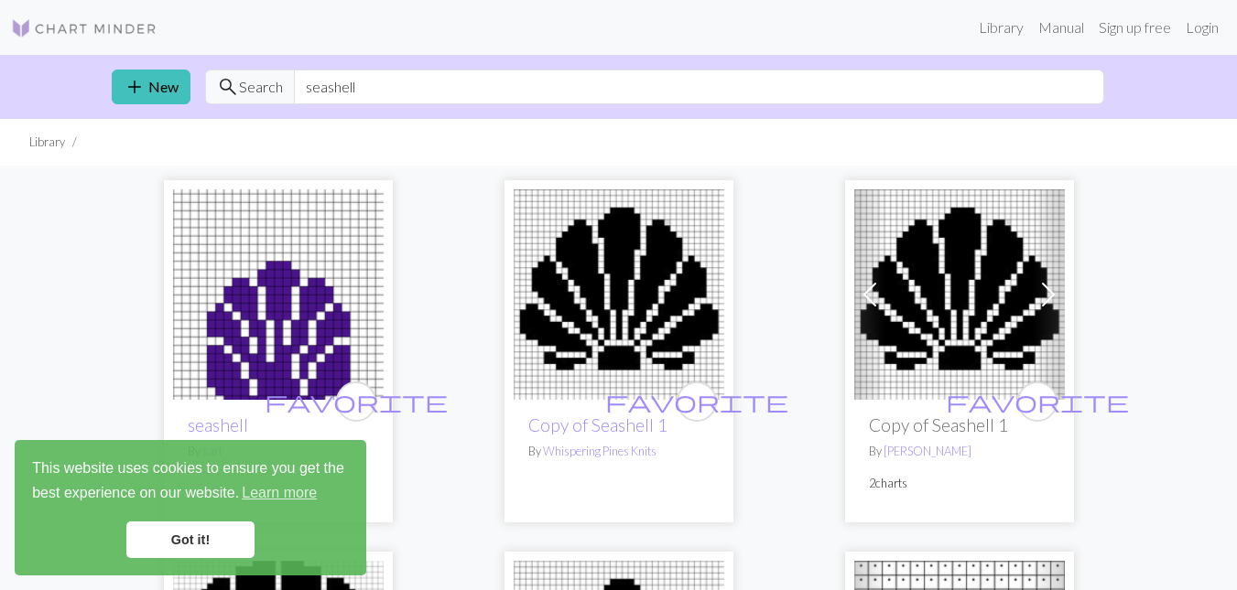
click at [227, 541] on link "Got it!" at bounding box center [190, 540] width 128 height 37
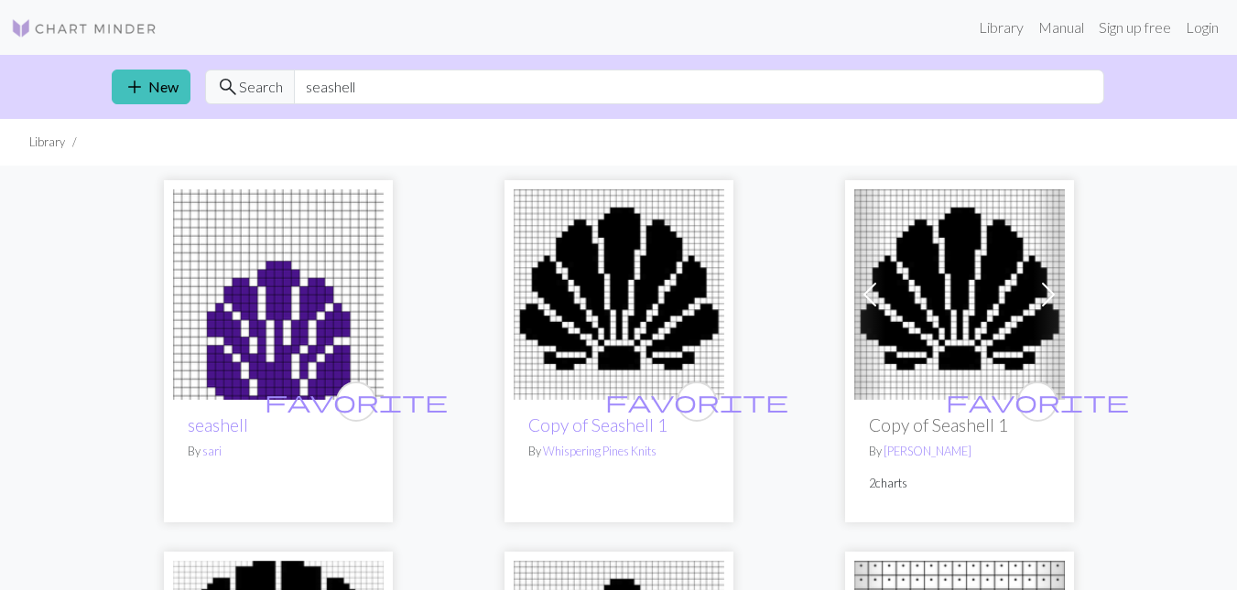
scroll to position [516, 0]
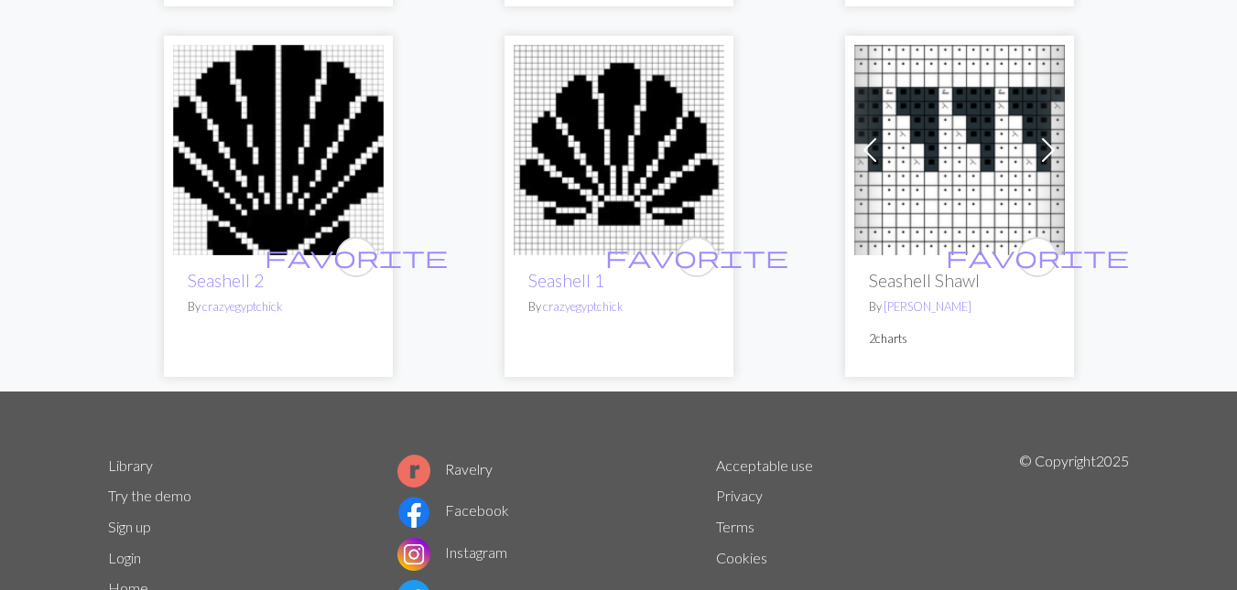
click at [1040, 131] on link "Next" at bounding box center [1048, 150] width 32 height 211
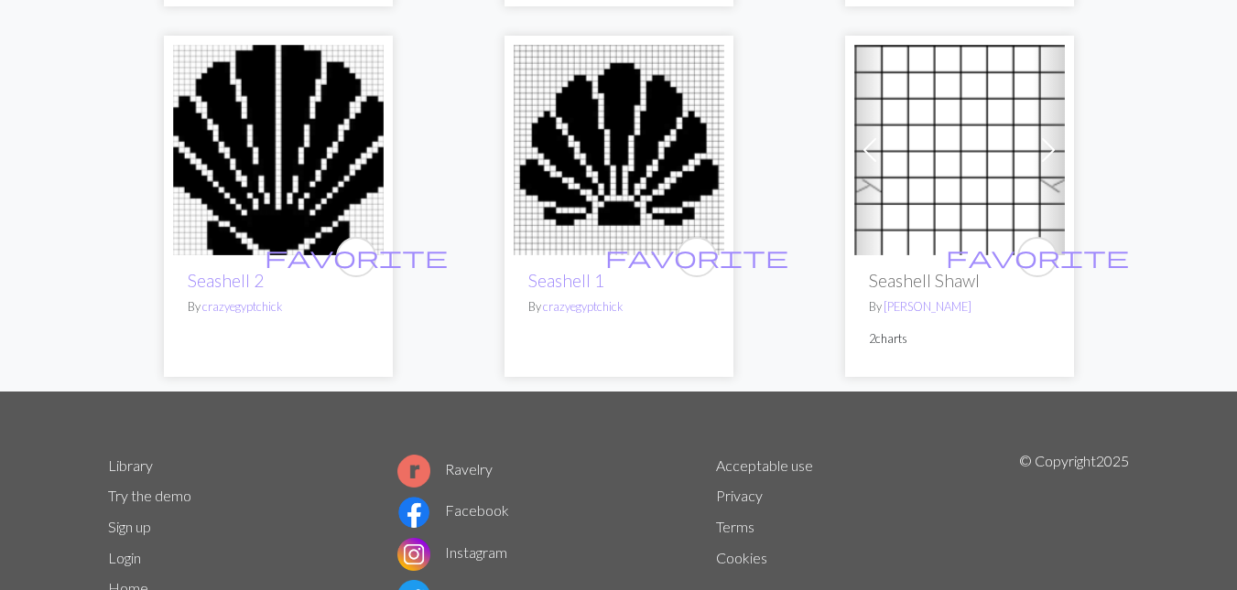
drag, startPoint x: 1040, startPoint y: 131, endPoint x: 857, endPoint y: 159, distance: 185.2
click at [857, 159] on div "Previous Next" at bounding box center [959, 150] width 211 height 211
click at [599, 140] on img at bounding box center [618, 150] width 211 height 211
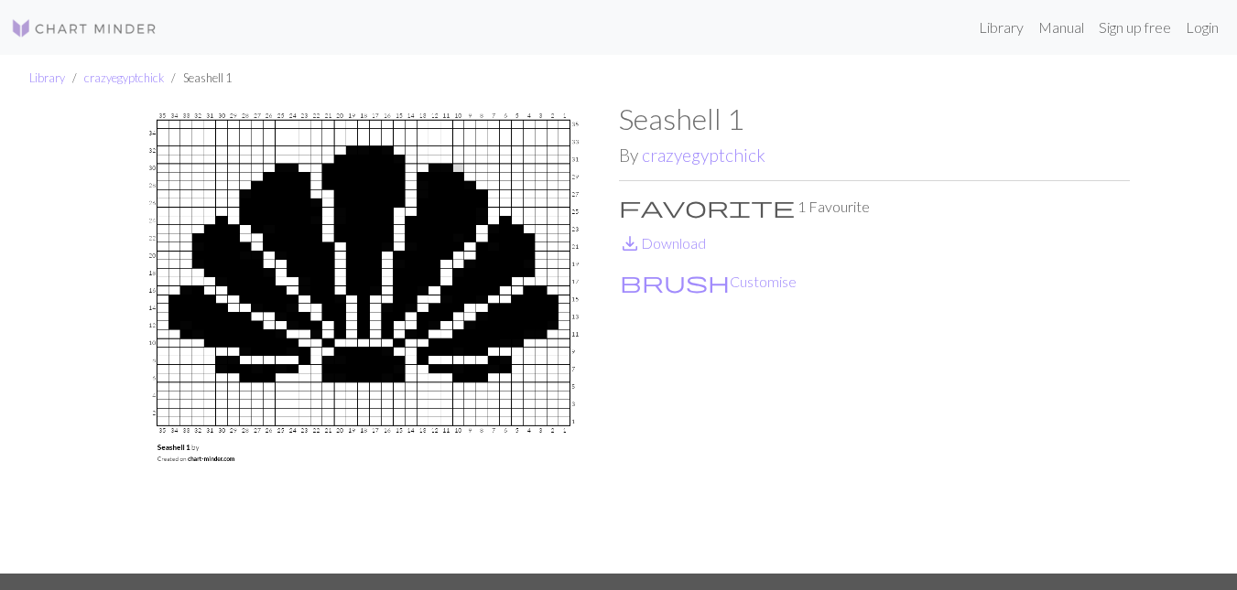
click at [734, 171] on div "Seashell 1 By crazyegyptchick favorite 1 Favourite save_alt Download brush Cust…" at bounding box center [874, 338] width 511 height 472
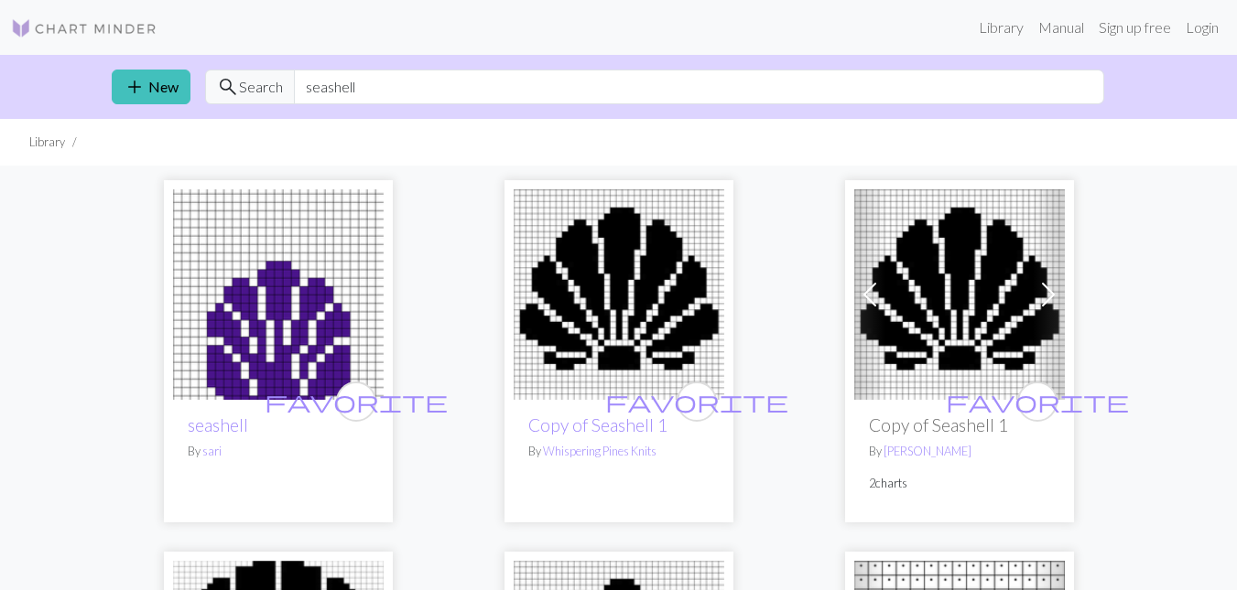
click at [331, 345] on img at bounding box center [278, 294] width 211 height 211
